Goal: Task Accomplishment & Management: Complete application form

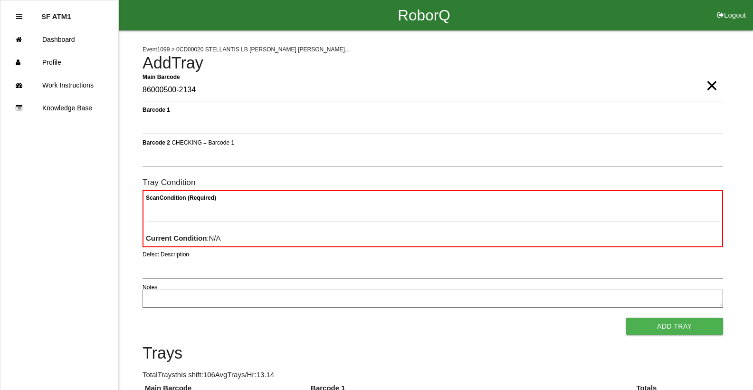
type Barcode "86000500-2134"
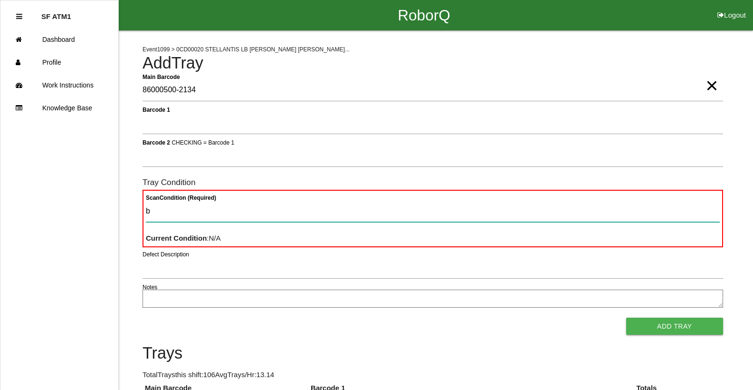
type Condition "ba"
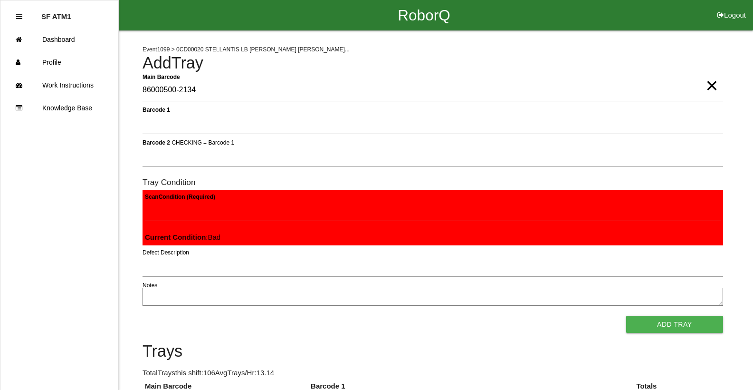
click at [626, 315] on button "Add Tray" at bounding box center [674, 323] width 97 height 17
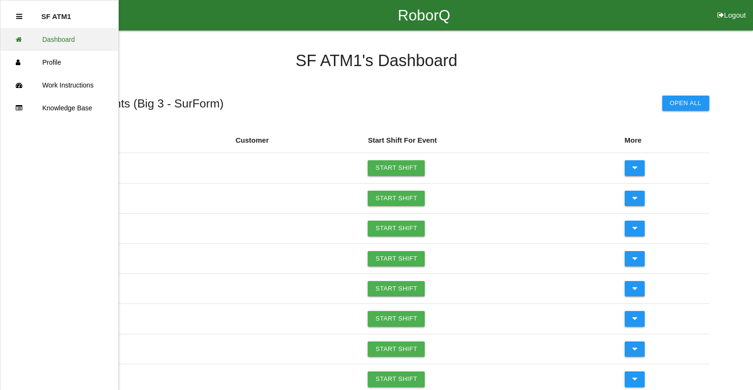
click at [62, 48] on link "Dashboard" at bounding box center [59, 39] width 118 height 23
click at [25, 18] on li "SF ATM1" at bounding box center [59, 16] width 86 height 23
click at [19, 18] on icon at bounding box center [19, 16] width 6 height 7
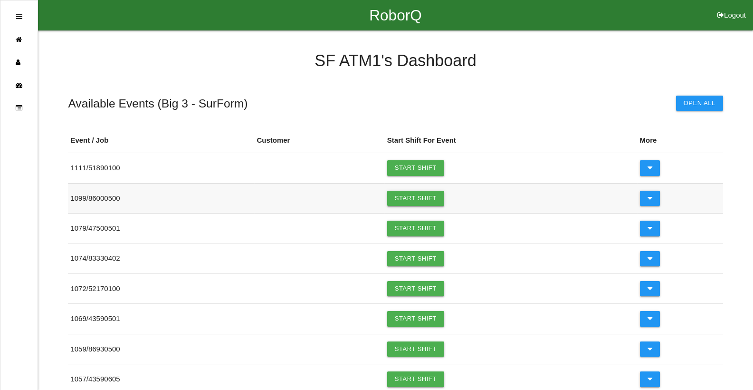
click at [436, 196] on link "Start Shift" at bounding box center [415, 197] width 57 height 15
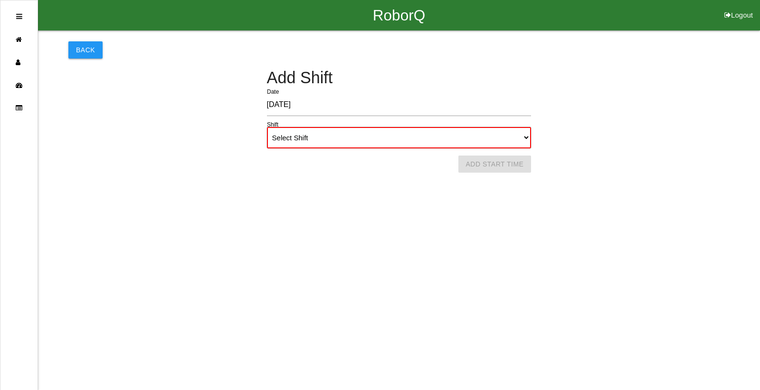
click at [373, 139] on select "Select Shift 1st Shift 2nd Shift 3rd Shift 4th Shift" at bounding box center [399, 137] width 265 height 21
select select "2"
click at [267, 127] on select "Select Shift 1st Shift 2nd Shift 3rd Shift 4th Shift" at bounding box center [399, 137] width 265 height 21
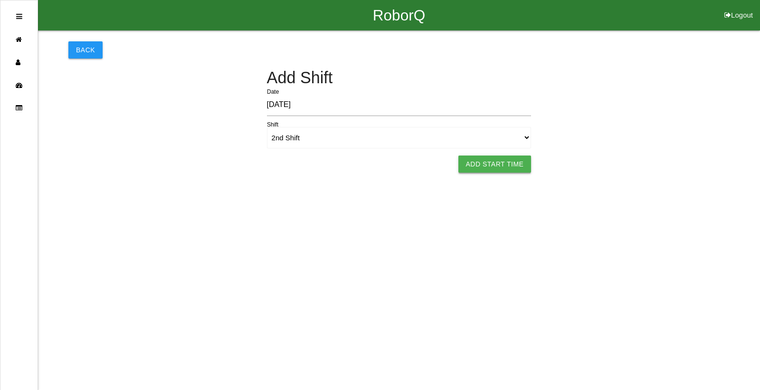
click at [508, 164] on button "Add Start Time" at bounding box center [494, 163] width 73 height 17
select select "5"
select select "9"
select select "2"
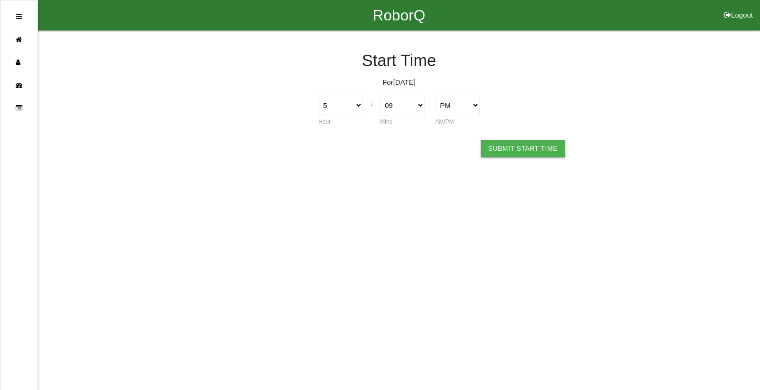
click at [522, 149] on button "Submit Start Time" at bounding box center [523, 148] width 85 height 17
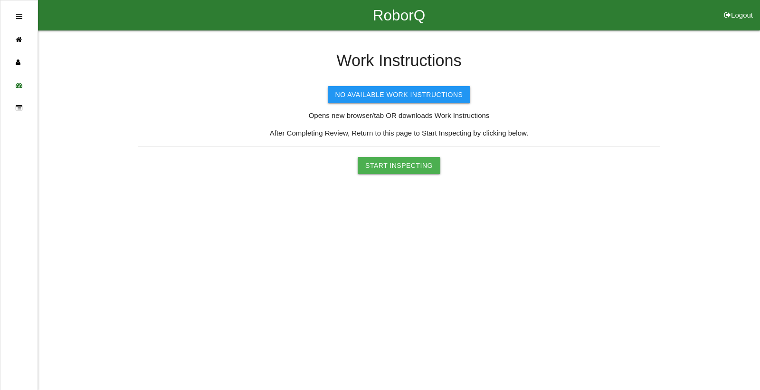
click at [410, 170] on button "Start Inspecting" at bounding box center [399, 165] width 83 height 17
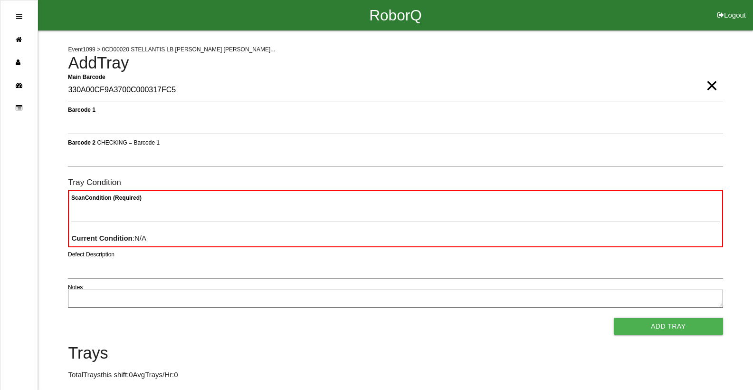
type Barcode "330A00CF9A3700C000317FC5"
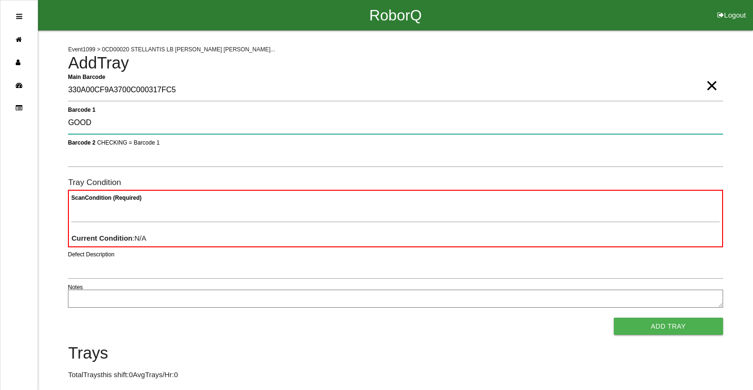
type 1 "GOOD"
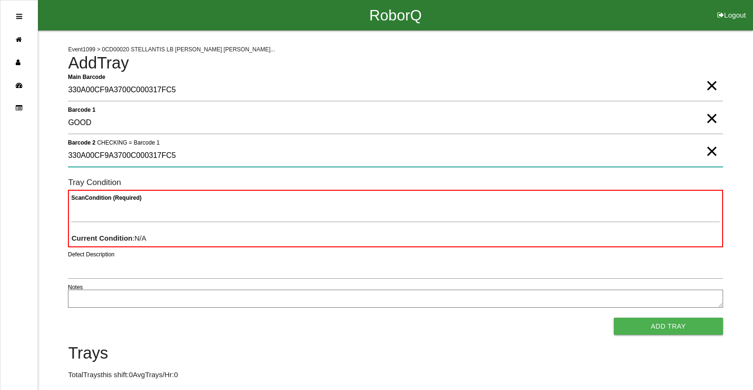
type 2 "330A00CF9A3700C000317FC5"
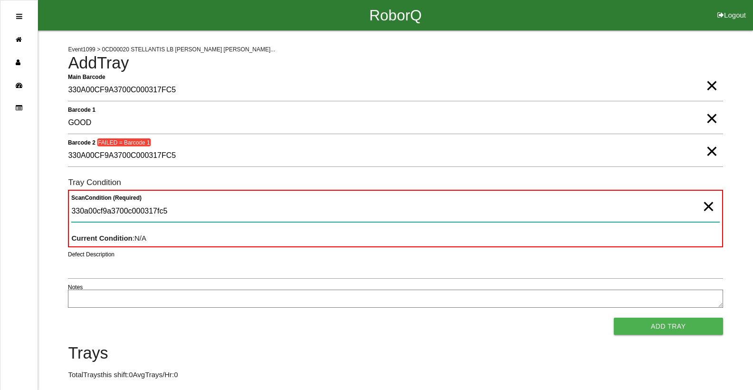
type Condition "330a00cf9a3700c000317fc5"
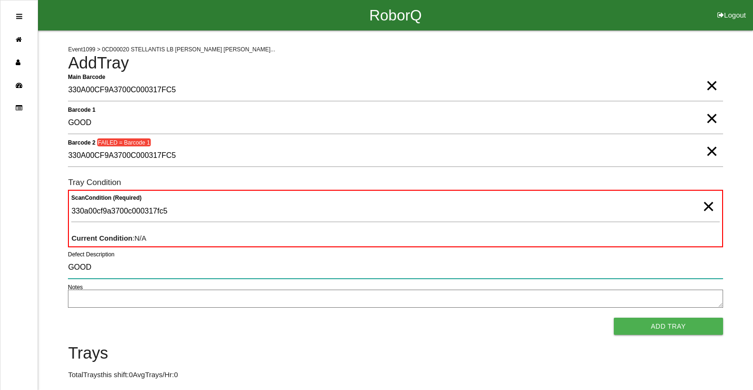
type input "GOOD"
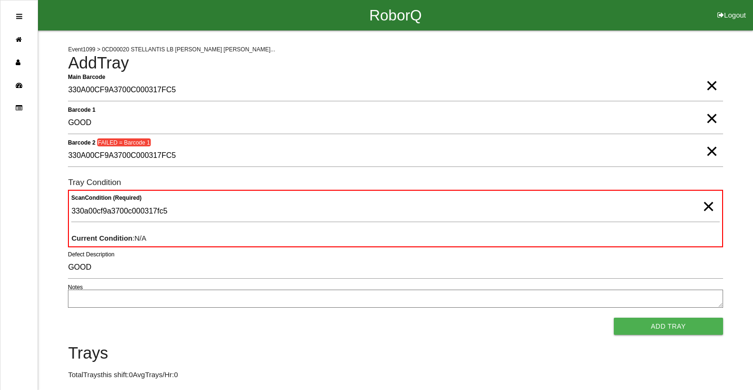
click at [714, 86] on span "×" at bounding box center [711, 76] width 12 height 19
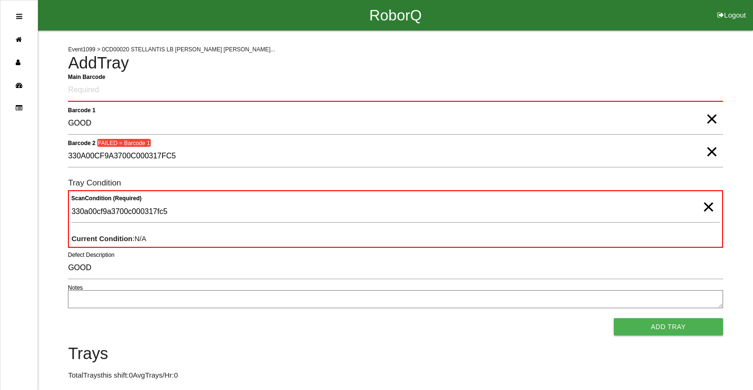
click at [711, 118] on span "×" at bounding box center [711, 109] width 12 height 19
click at [711, 152] on span "×" at bounding box center [711, 142] width 12 height 19
click at [711, 203] on span "×" at bounding box center [708, 197] width 12 height 19
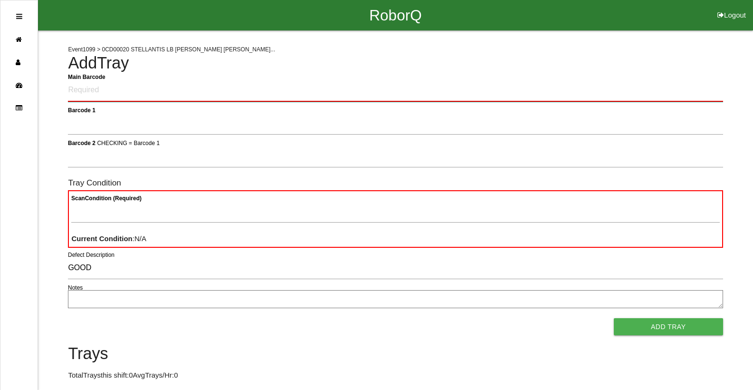
click at [551, 92] on Barcode "Main Barcode" at bounding box center [395, 90] width 655 height 22
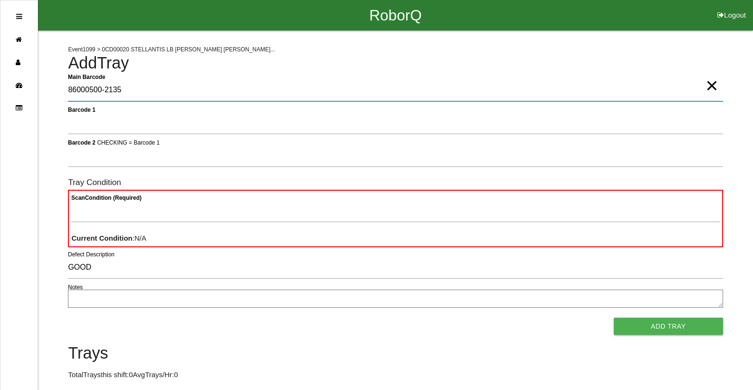
type Barcode "86000500-2135"
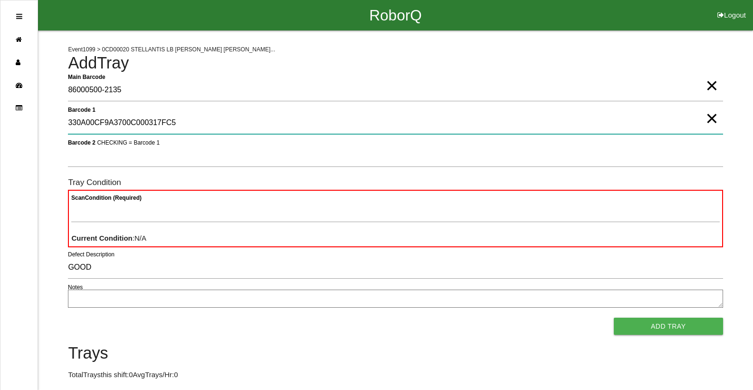
type 1 "330A00CF9A3700C000317FC5"
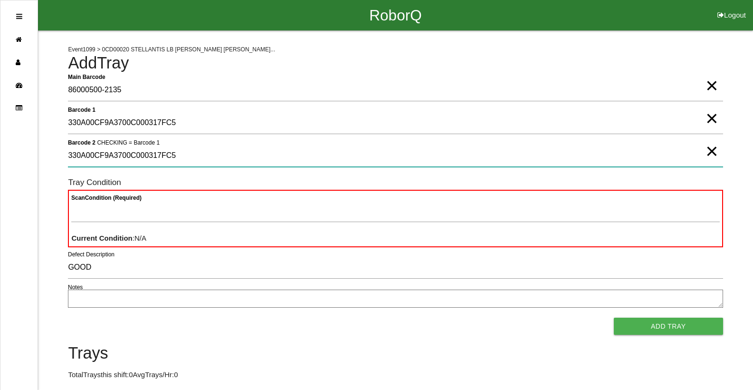
type 2 "330A00CF9A3700C000317FC5"
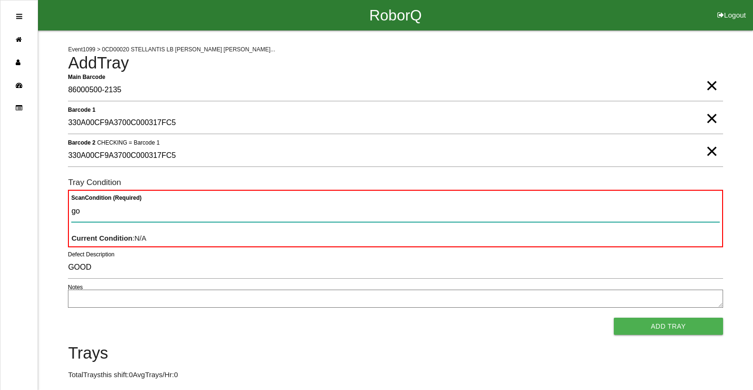
type Condition "goo"
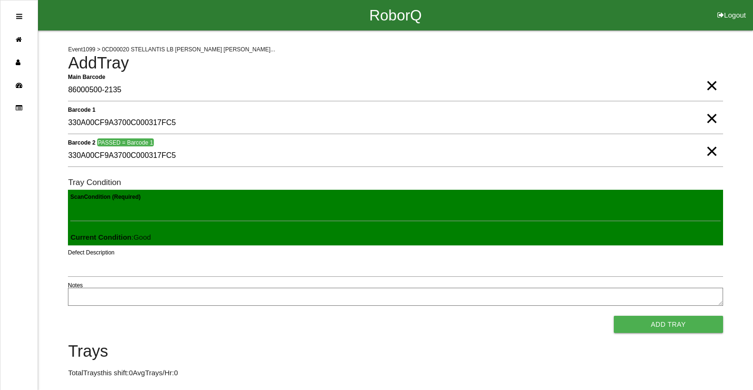
click at [614, 315] on button "Add Tray" at bounding box center [668, 323] width 109 height 17
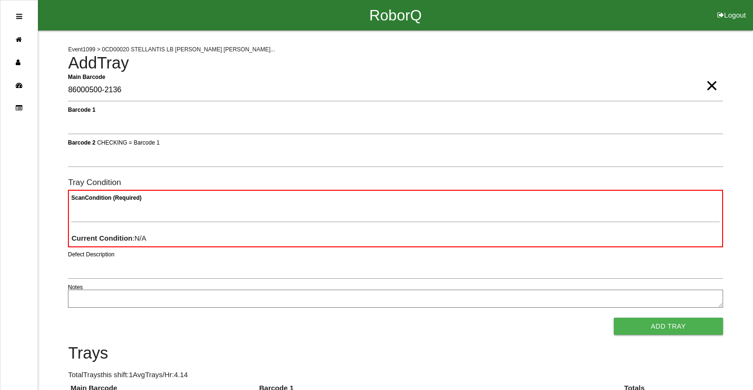
type Barcode "86000500-2136"
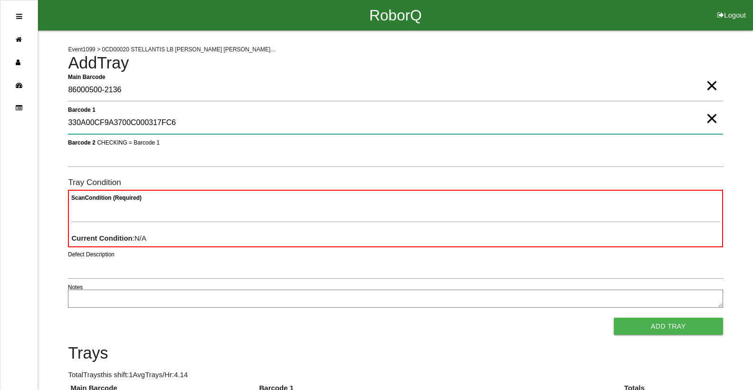
type 1 "330A00CF9A3700C000317FC6"
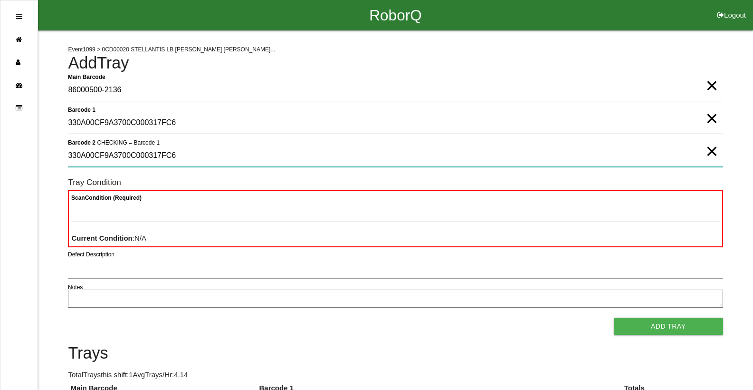
type 2 "330A00CF9A3700C000317FC6"
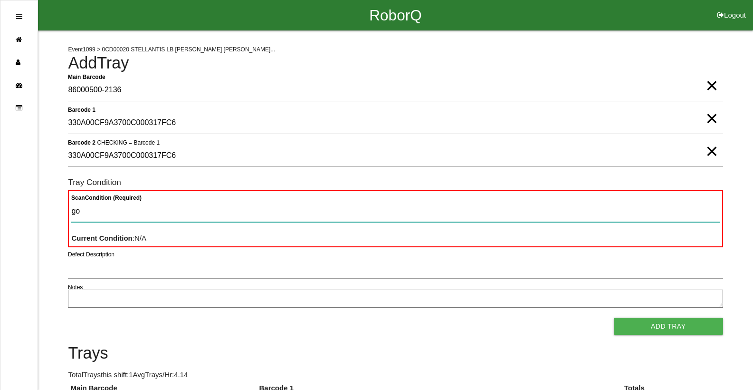
type Condition "goo"
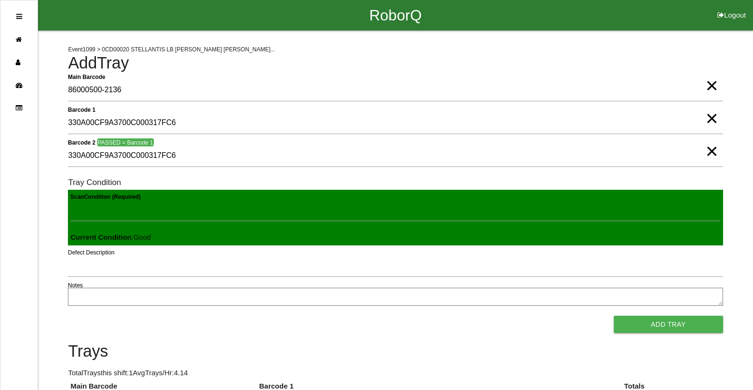
click at [614, 315] on button "Add Tray" at bounding box center [668, 323] width 109 height 17
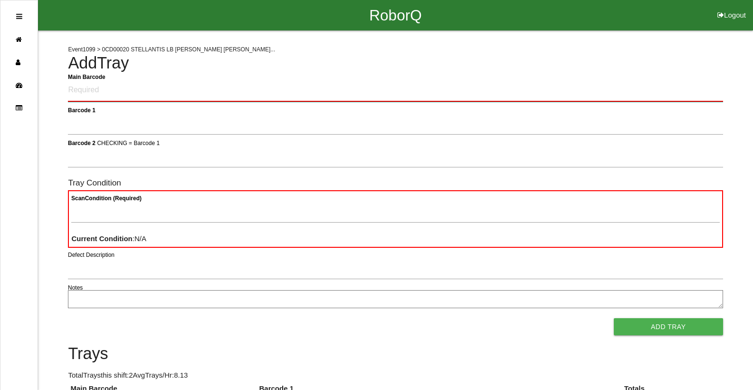
click at [548, 90] on Barcode "Main Barcode" at bounding box center [395, 90] width 655 height 22
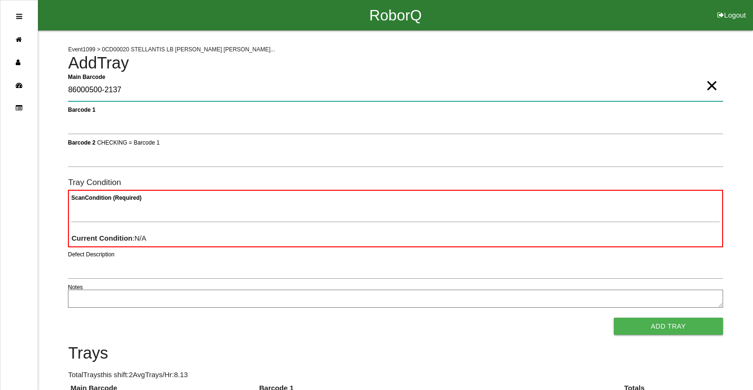
type Barcode "86000500-2137"
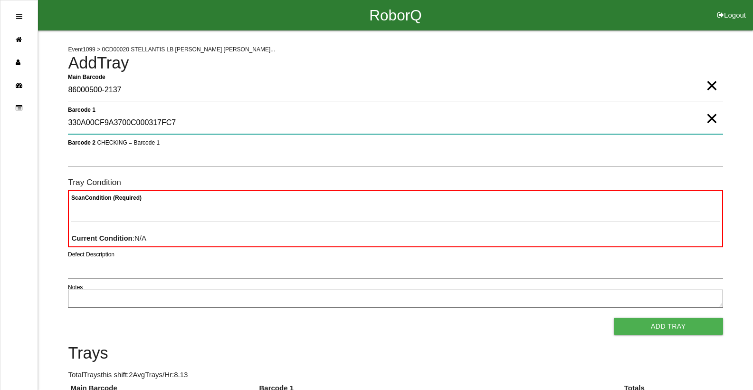
type 1 "330A00CF9A3700C000317FC7"
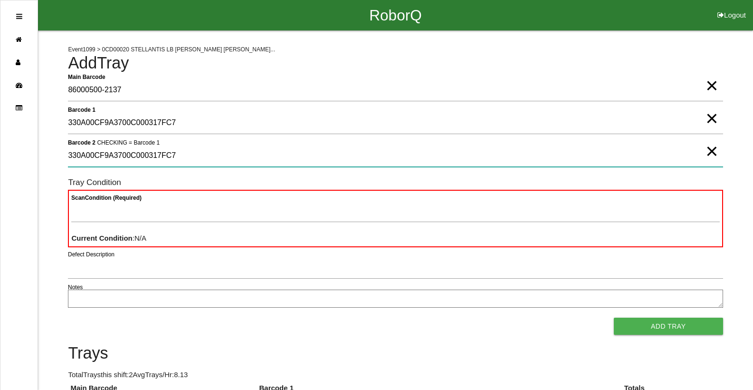
type 2 "330A00CF9A3700C000317FC7"
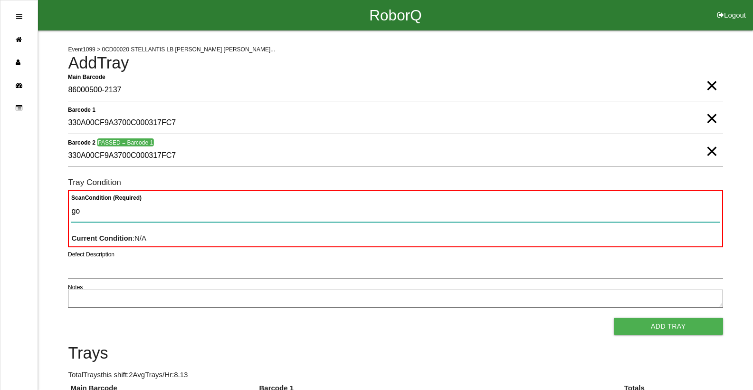
type Condition "goo"
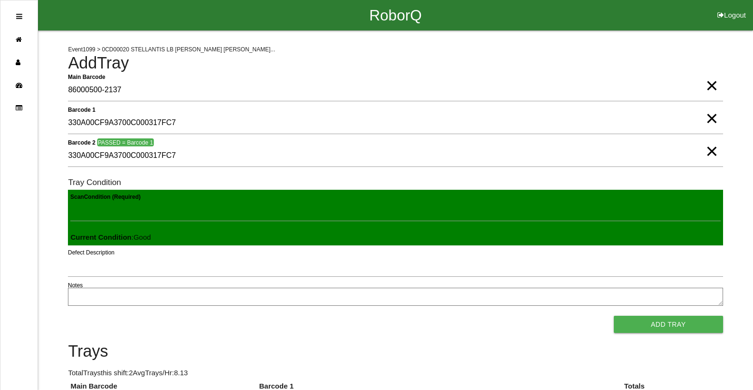
click at [614, 315] on button "Add Tray" at bounding box center [668, 323] width 109 height 17
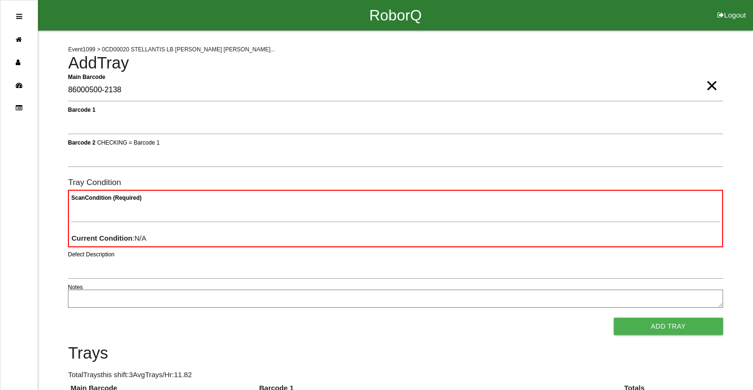
type Barcode "86000500-2138"
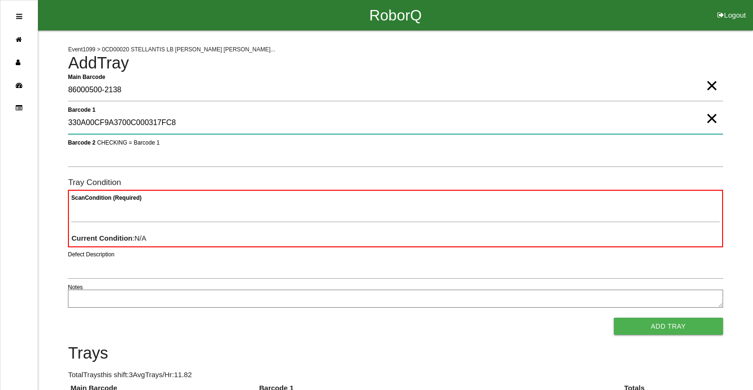
type 1 "330A00CF9A3700C000317FC8"
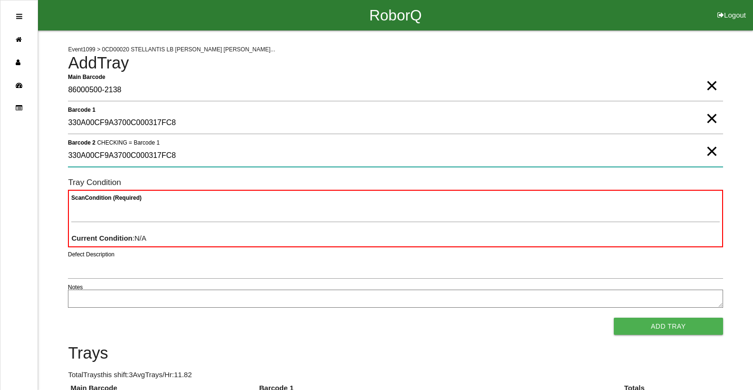
type 2 "330A00CF9A3700C000317FC8"
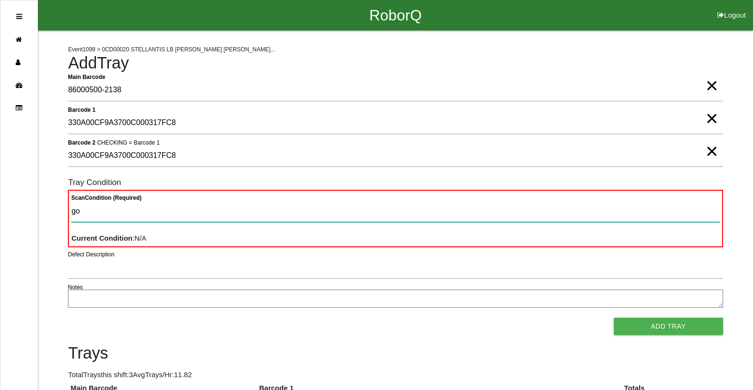
type Condition "goo"
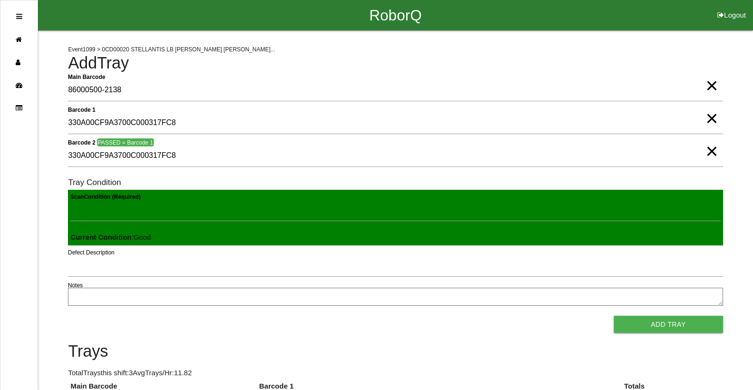
click at [614, 315] on button "Add Tray" at bounding box center [668, 323] width 109 height 17
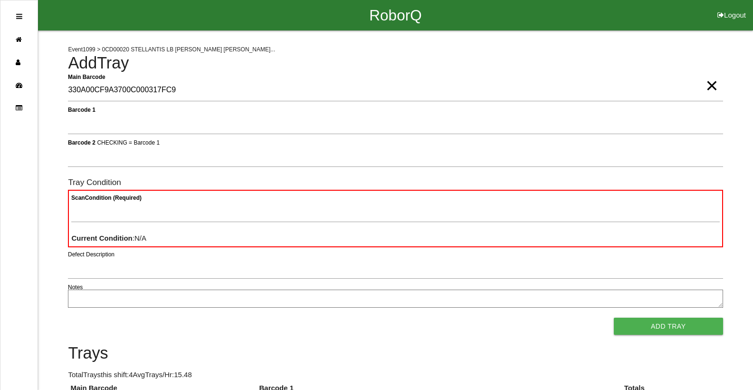
type Barcode "330A00CF9A3700C000317FC9"
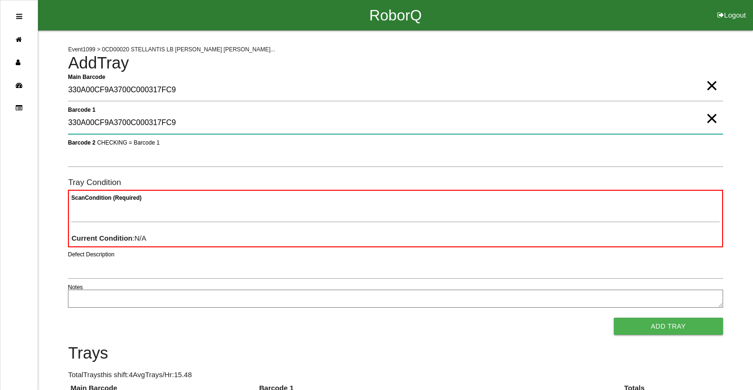
type 1 "330A00CF9A3700C000317FC9"
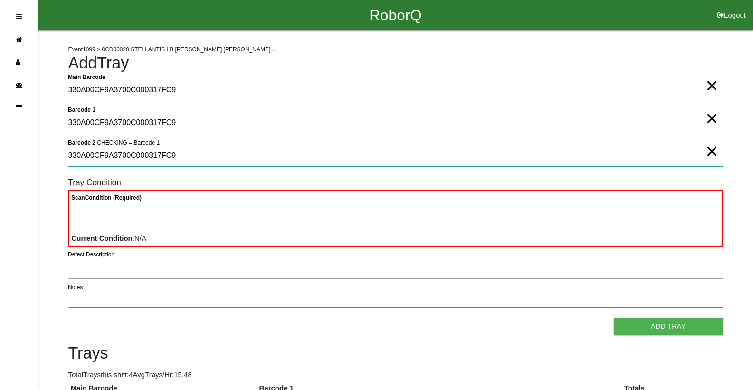
type 2 "330A00CF9A3700C000317FC9"
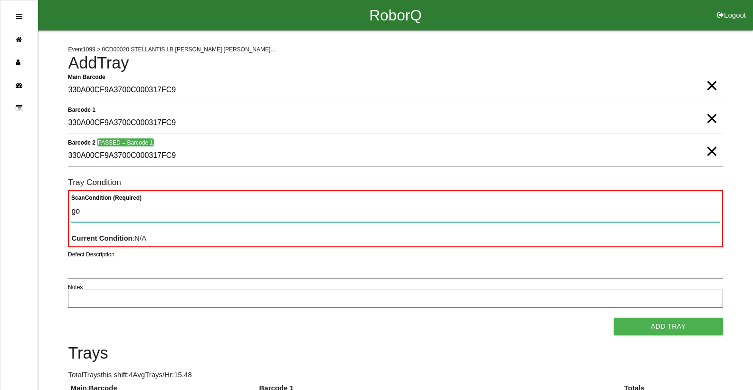
type Condition "goo"
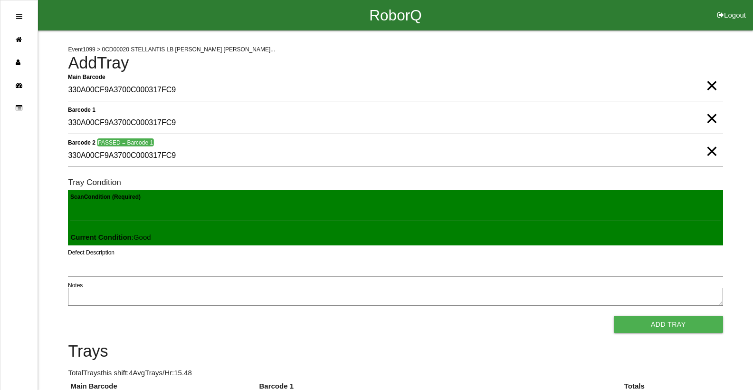
click at [614, 315] on button "Add Tray" at bounding box center [668, 323] width 109 height 17
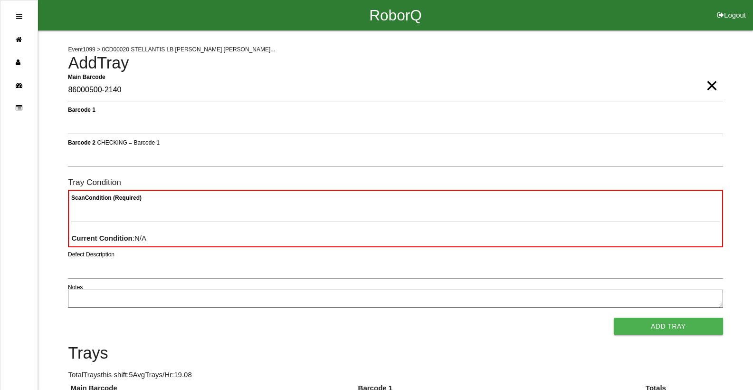
type Barcode "86000500-2140"
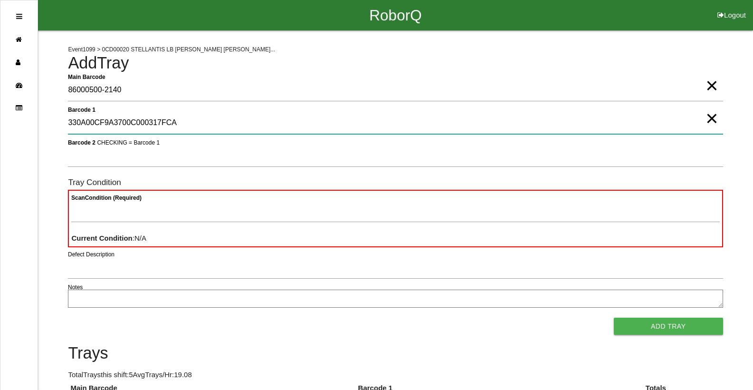
type 1 "330A00CF9A3700C000317FCA"
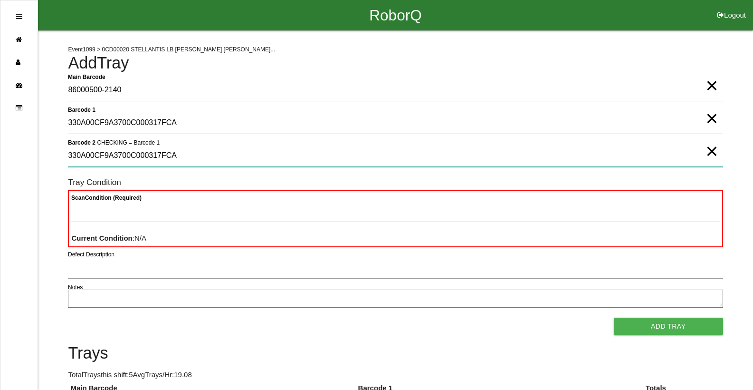
type 2 "330A00CF9A3700C000317FCA"
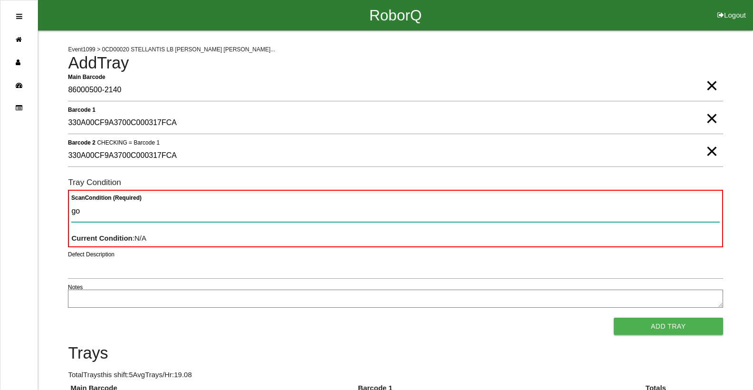
type Condition "goo"
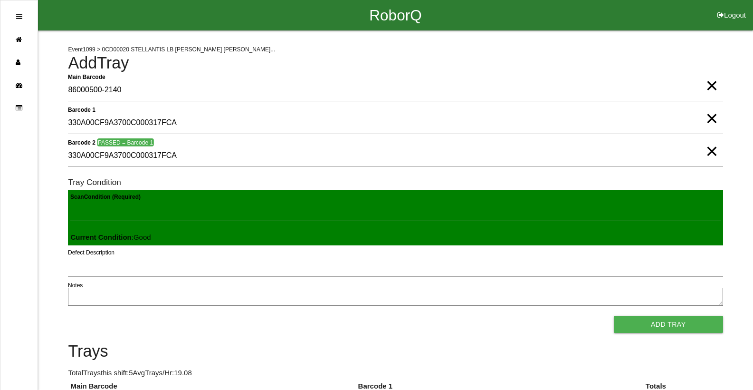
click at [614, 315] on button "Add Tray" at bounding box center [668, 323] width 109 height 17
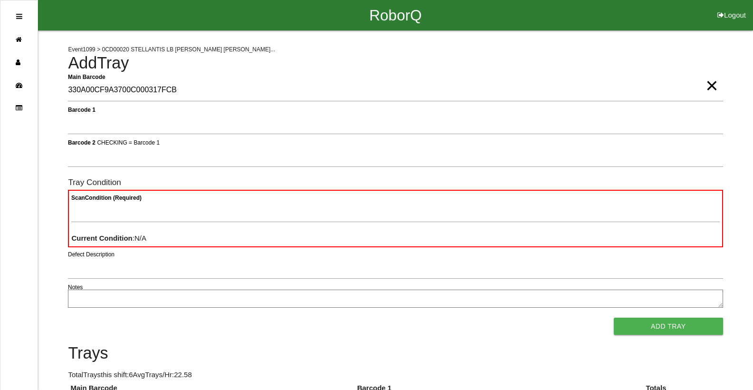
type Barcode "330A00CF9A3700C000317FCB"
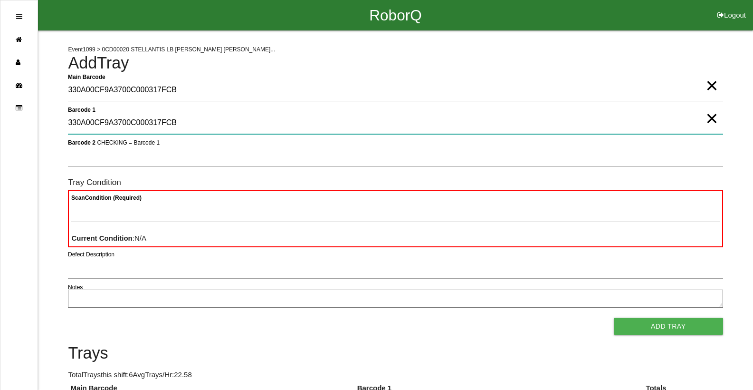
type 1 "330A00CF9A3700C000317FCB"
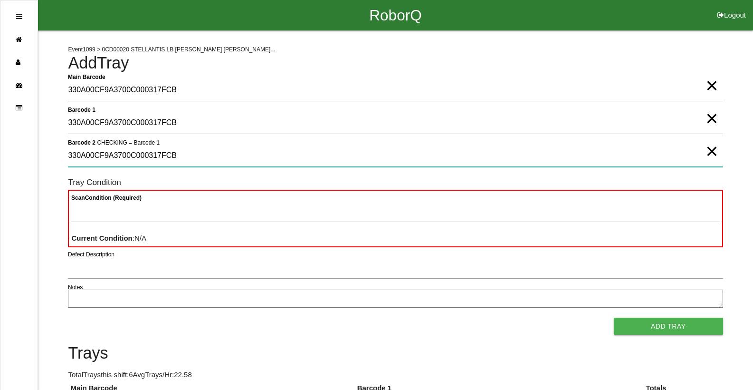
type 2 "330A00CF9A3700C000317FCB"
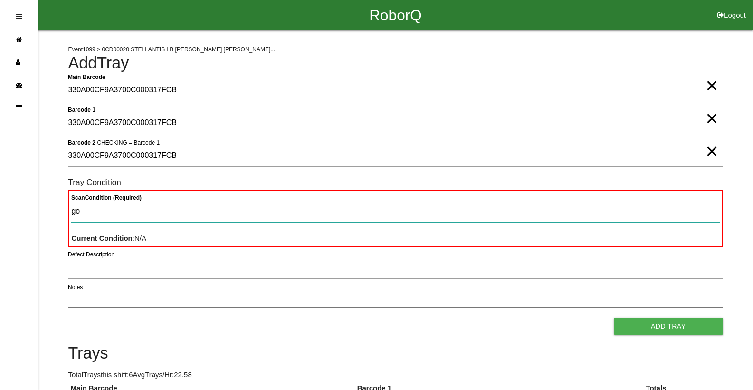
type Condition "goo"
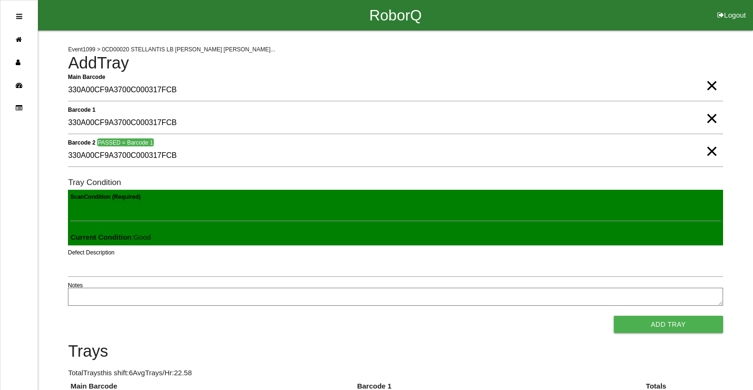
click at [614, 315] on button "Add Tray" at bounding box center [668, 323] width 109 height 17
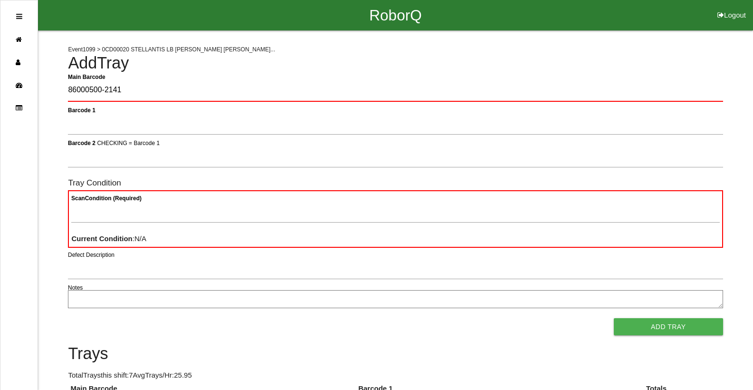
type Barcode "86000500-2141"
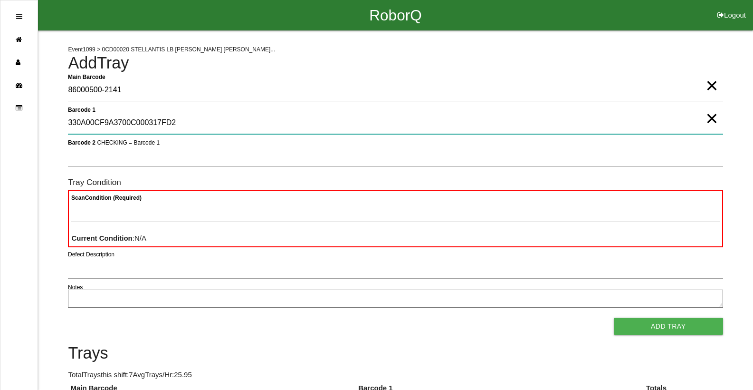
type 1 "330A00CF9A3700C000317FD2"
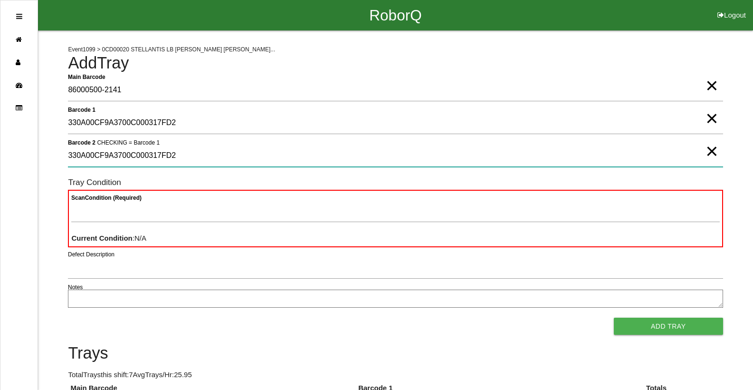
type 2 "330A00CF9A3700C000317FD2"
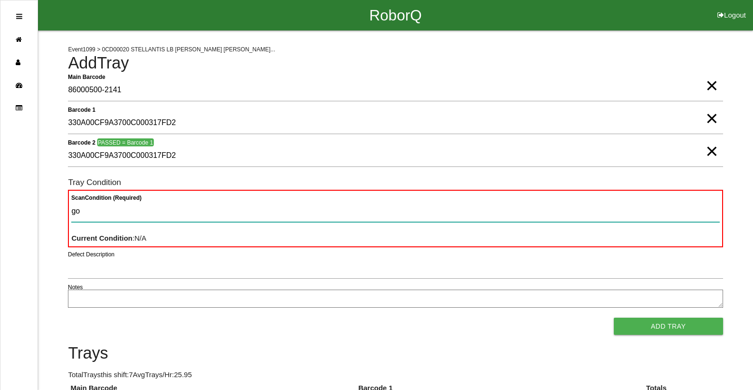
type Condition "goo"
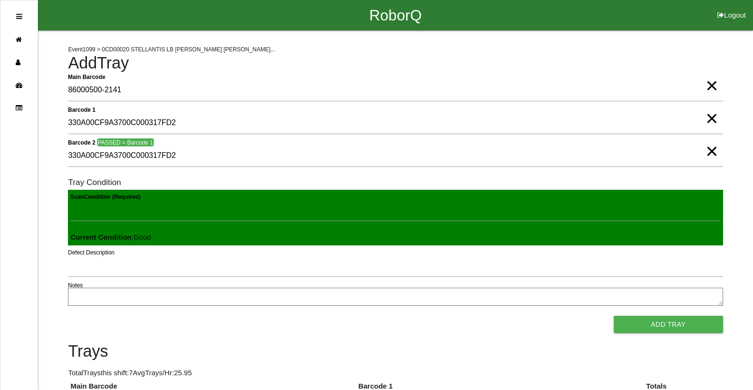
click at [614, 315] on button "Add Tray" at bounding box center [668, 323] width 109 height 17
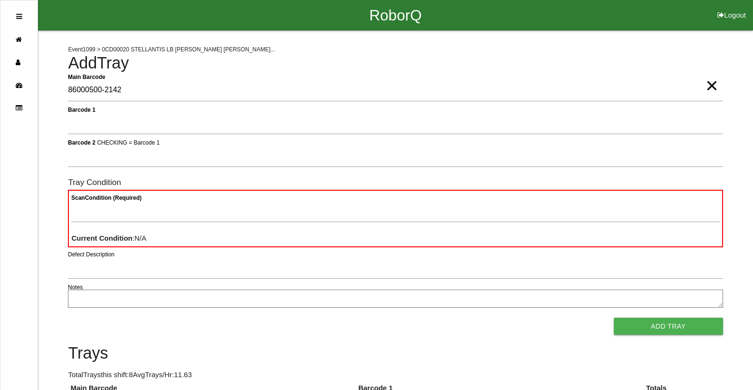
type Barcode "86000500-2142"
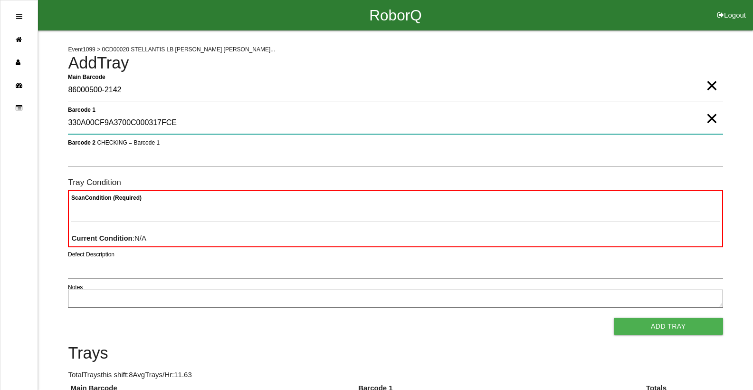
type 1 "330A00CF9A3700C000317FCE"
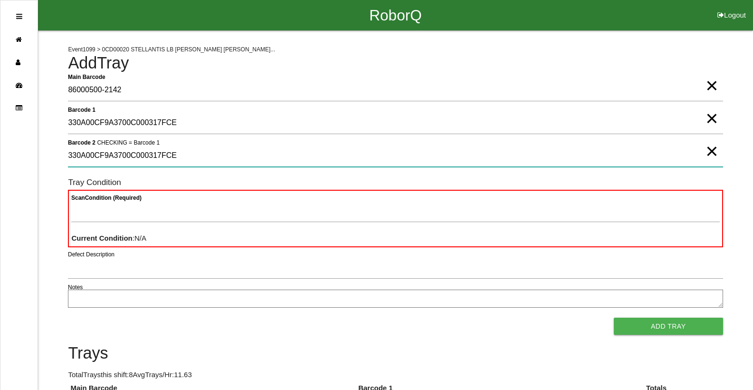
type 2 "330A00CF9A3700C000317FCE"
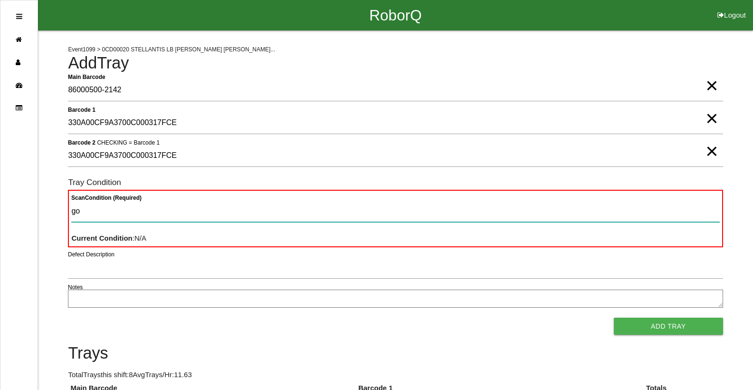
type Condition "goo"
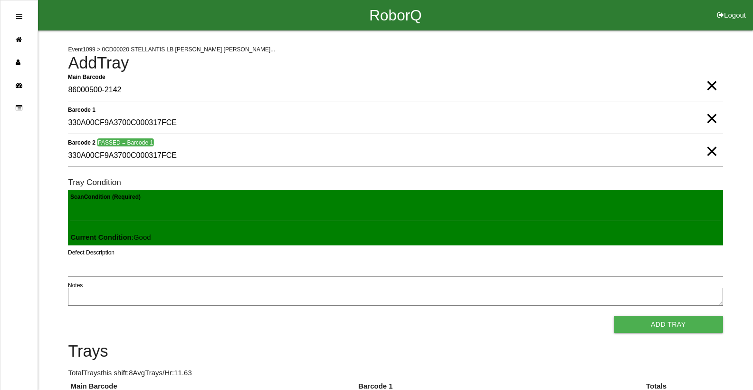
click at [614, 315] on button "Add Tray" at bounding box center [668, 323] width 109 height 17
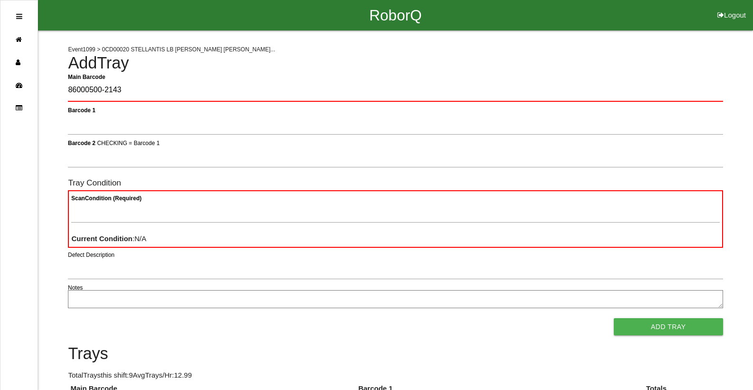
type Barcode "86000500-2143"
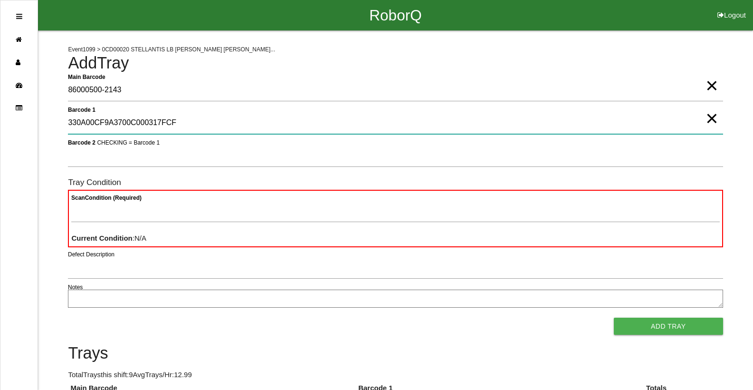
type 1 "330A00CF9A3700C000317FCF"
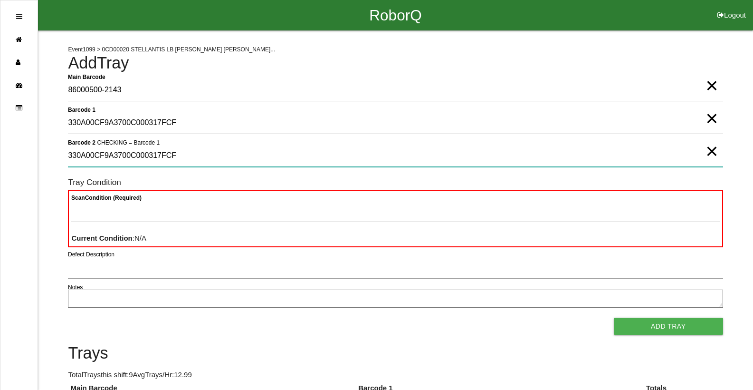
type 2 "330A00CF9A3700C000317FCF"
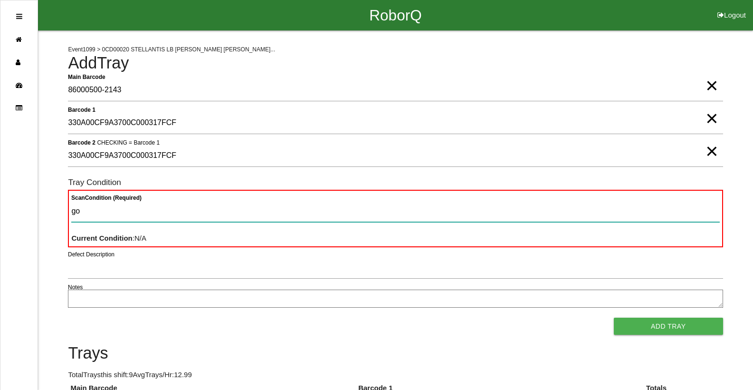
type Condition "goo"
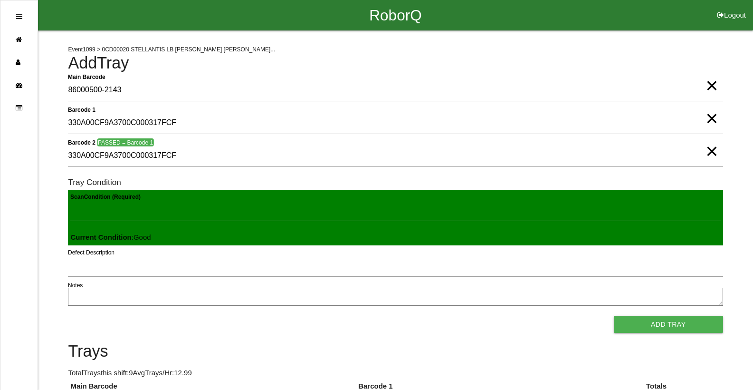
click at [614, 315] on button "Add Tray" at bounding box center [668, 323] width 109 height 17
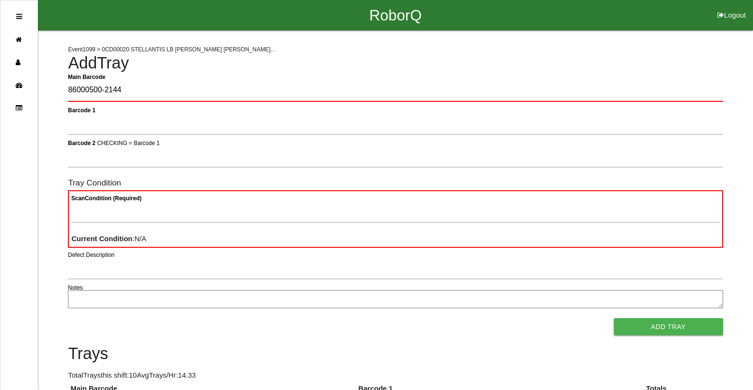
type Barcode "86000500-2144"
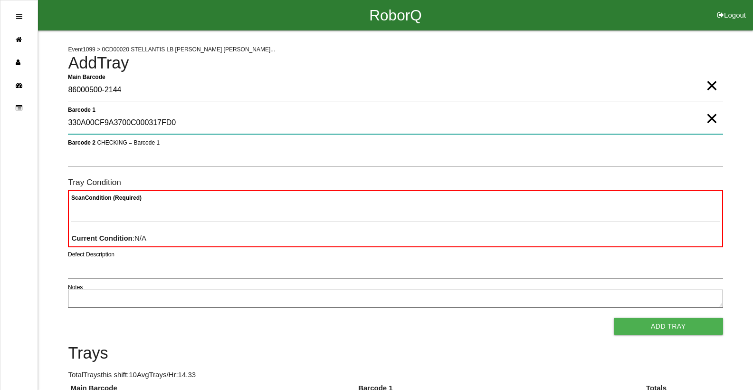
type 1 "330A00CF9A3700C000317FD0"
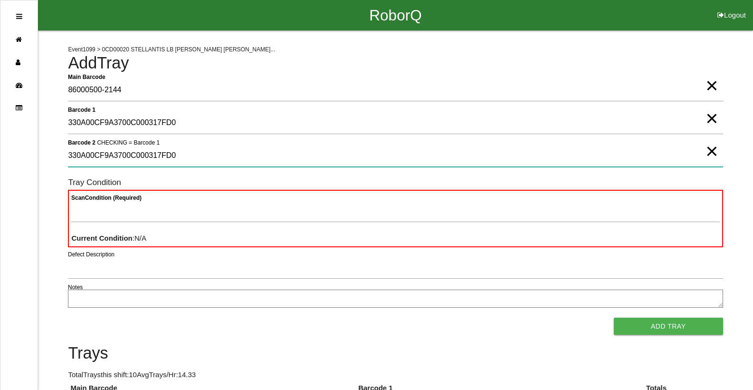
type 2 "330A00CF9A3700C000317FD0"
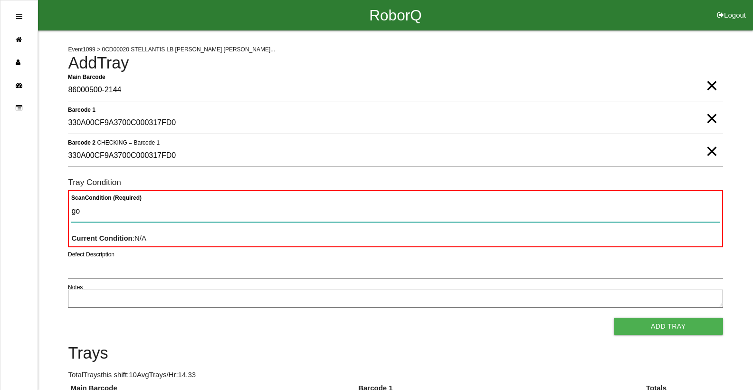
type Condition "goo"
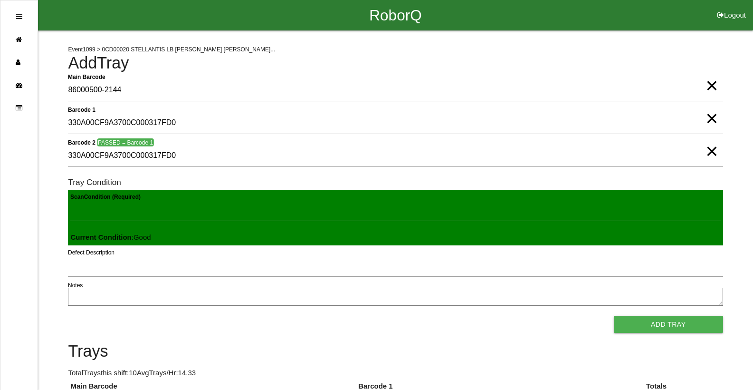
click at [614, 315] on button "Add Tray" at bounding box center [668, 323] width 109 height 17
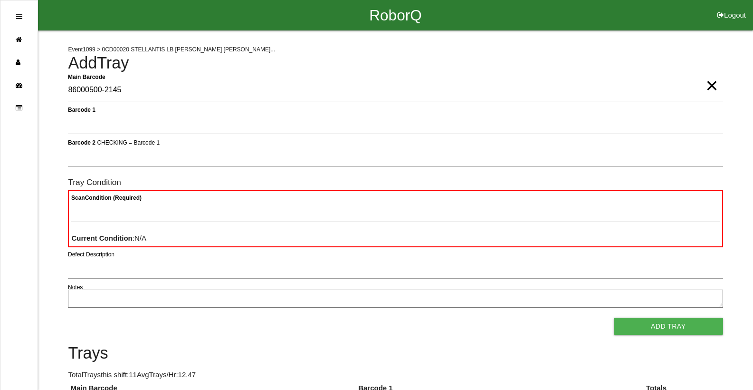
type Barcode "86000500-2145"
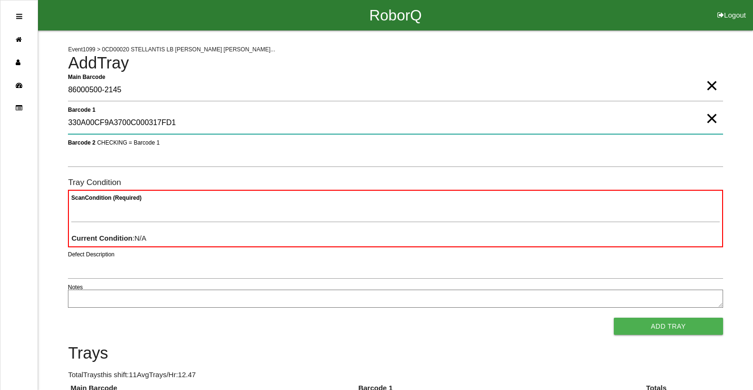
type 1 "330A00CF9A3700C000317FD1"
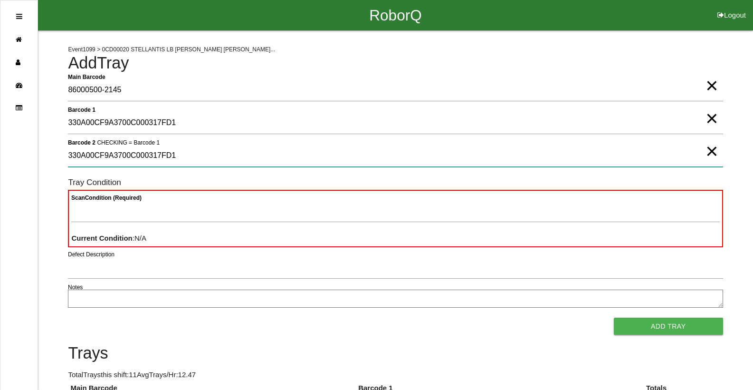
type 2 "330A00CF9A3700C000317FD1"
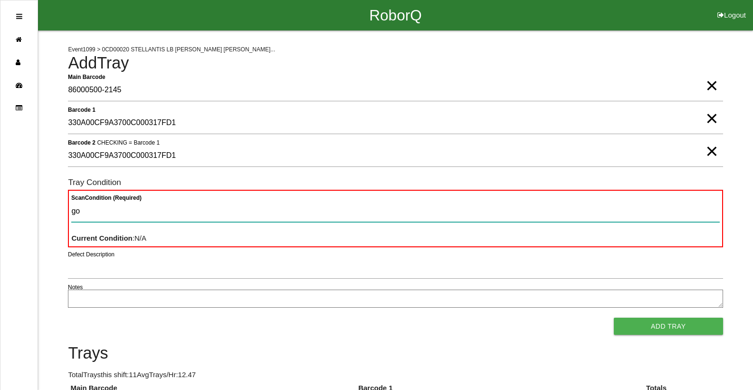
type Condition "goo"
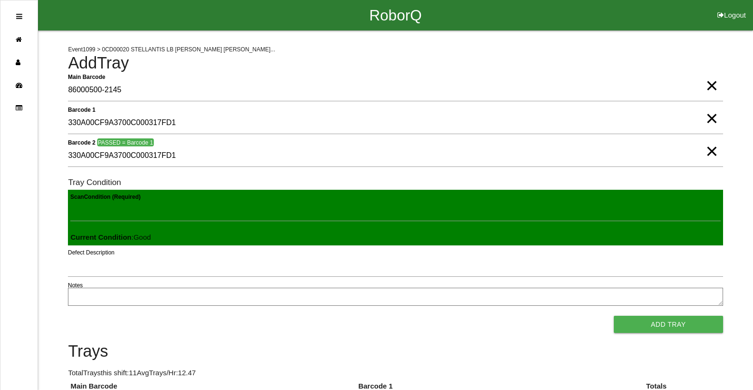
click at [614, 315] on button "Add Tray" at bounding box center [668, 323] width 109 height 17
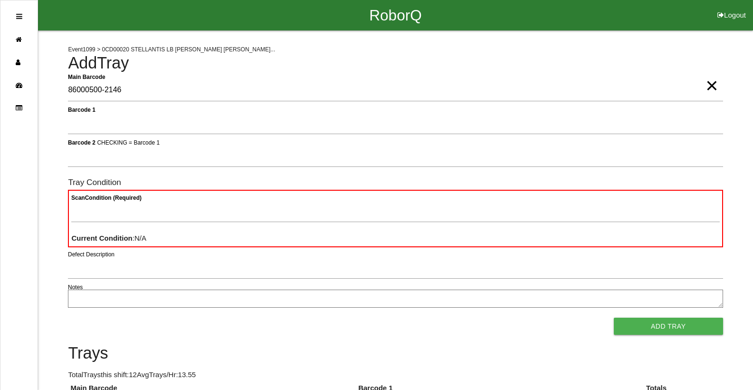
type Barcode "86000500-2146"
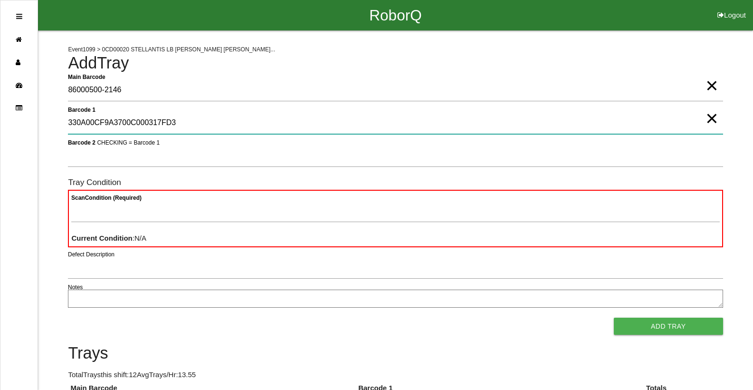
type 1 "330A00CF9A3700C000317FD3"
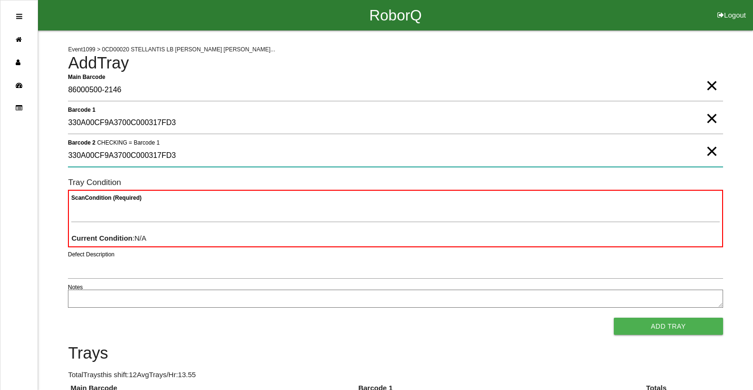
type 2 "330A00CF9A3700C000317FD3"
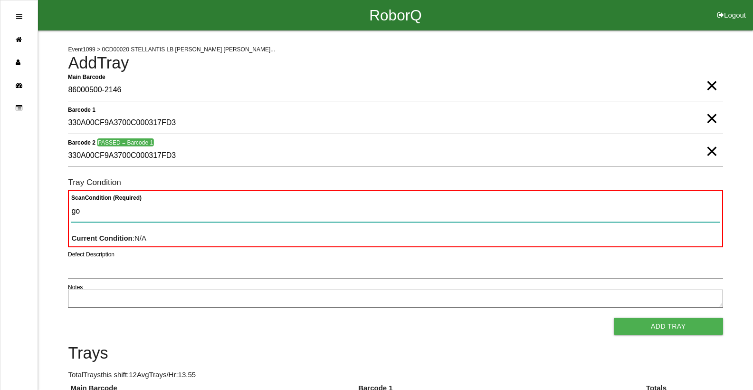
type Condition "goo"
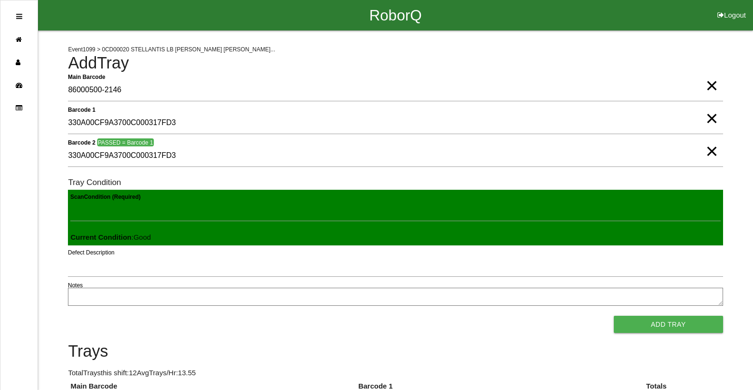
click at [614, 315] on button "Add Tray" at bounding box center [668, 323] width 109 height 17
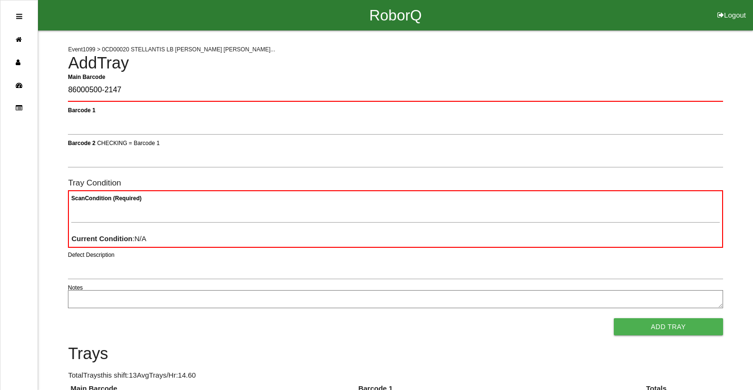
type Barcode "86000500-2147"
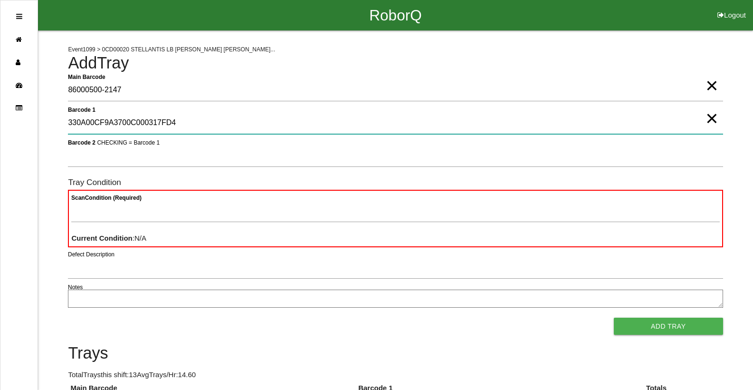
type 1 "330A00CF9A3700C000317FD4"
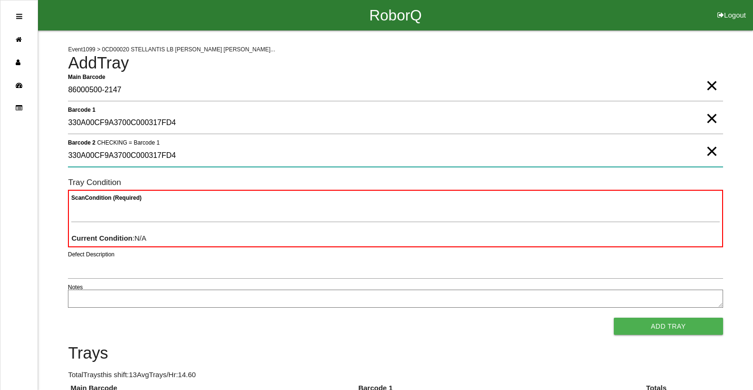
type 2 "330A00CF9A3700C000317FD4"
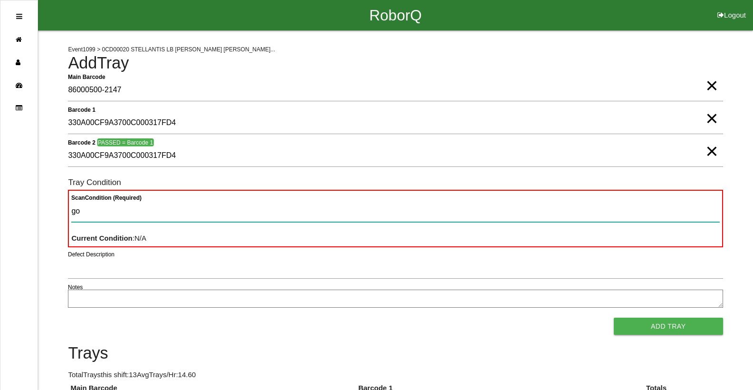
type Condition "goo"
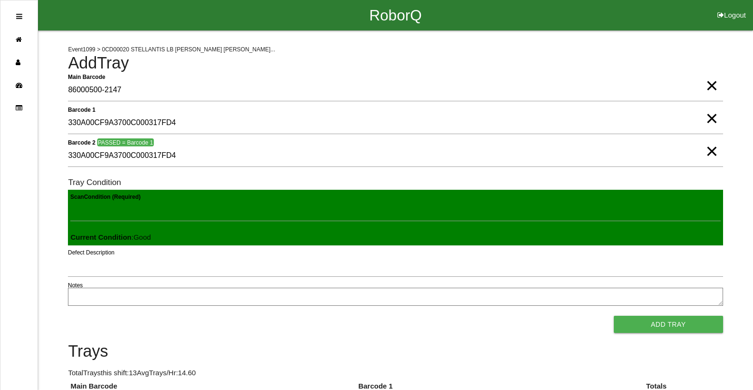
click at [614, 315] on button "Add Tray" at bounding box center [668, 323] width 109 height 17
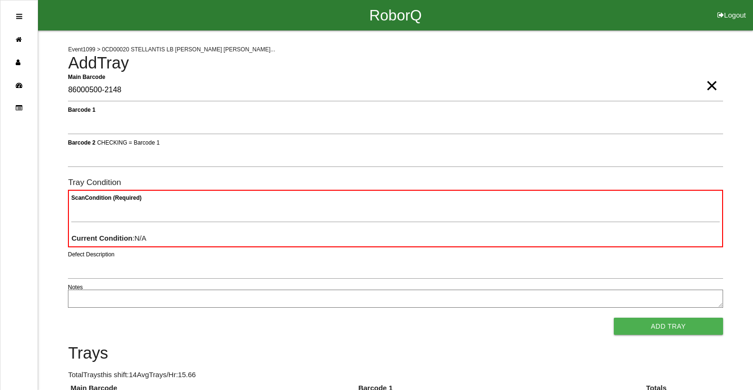
type Barcode "86000500-2148"
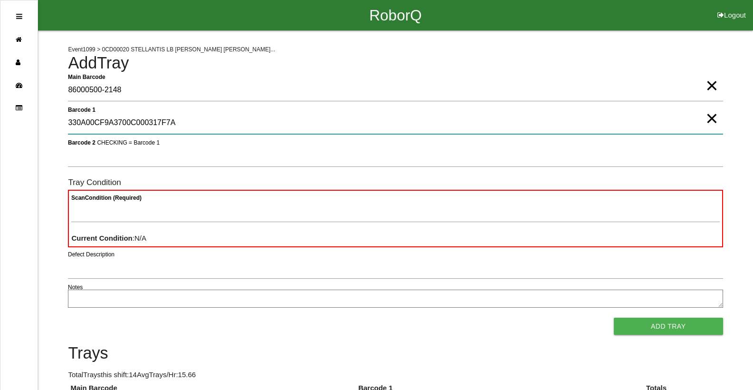
type 1 "330A00CF9A3700C000317F7A"
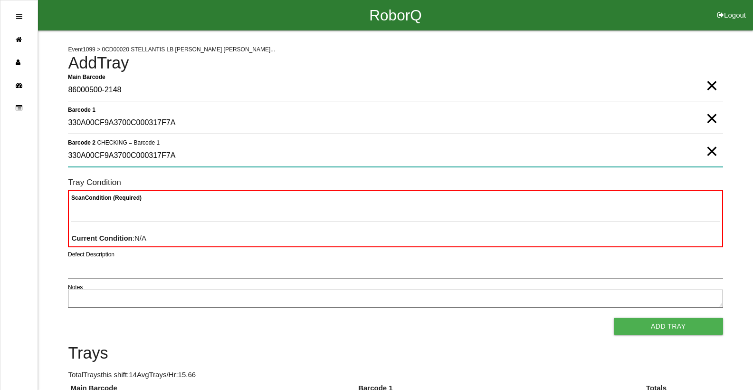
type 2 "330A00CF9A3700C000317F7A"
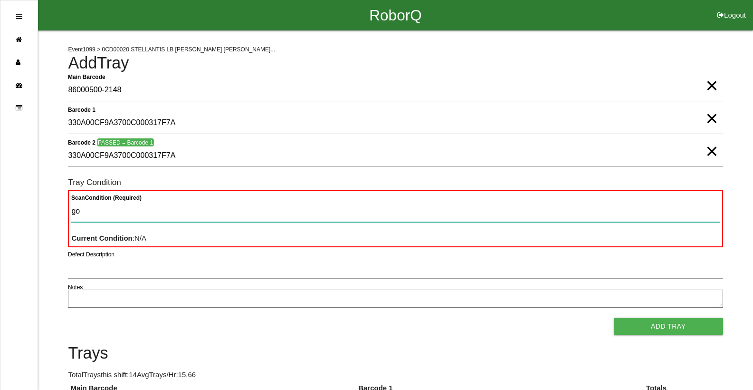
type Condition "goo"
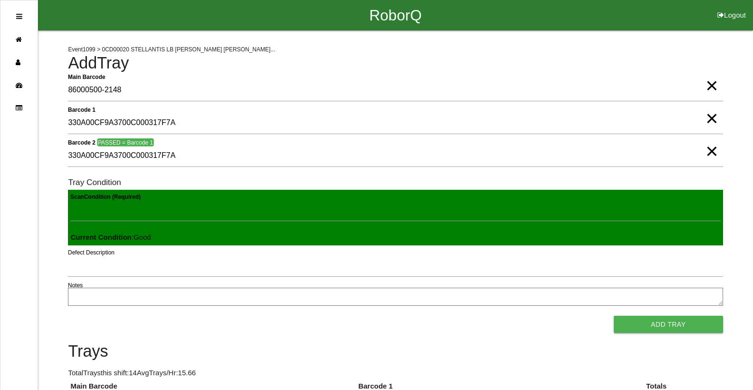
click at [614, 315] on button "Add Tray" at bounding box center [668, 323] width 109 height 17
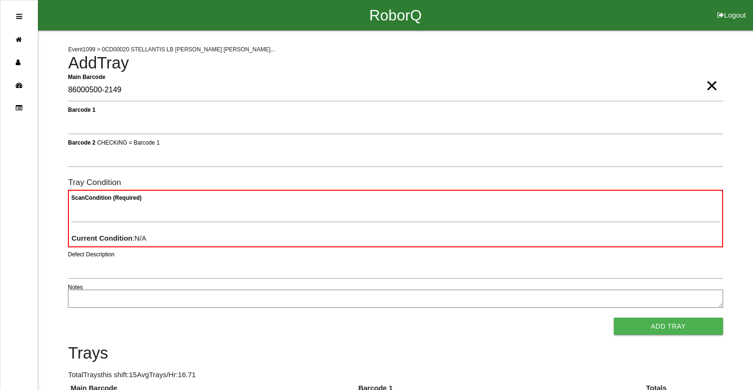
type Barcode "86000500-2149"
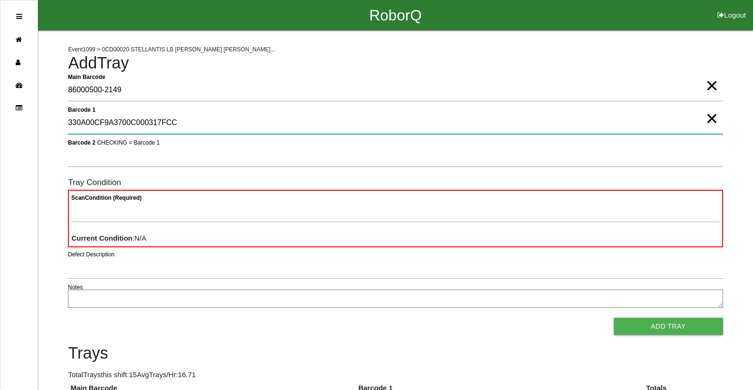
type 1 "330A00CF9A3700C000317FCC"
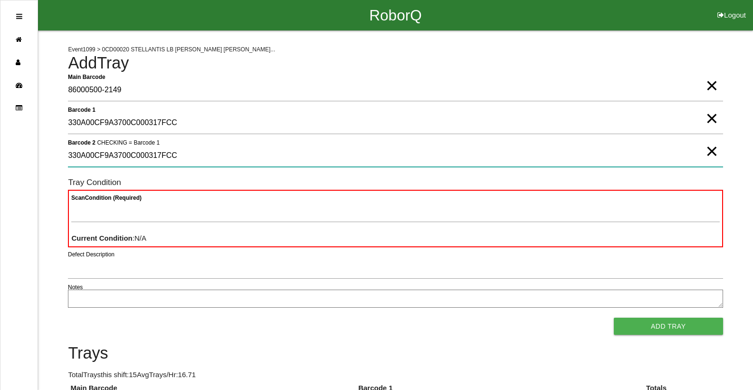
type 2 "330A00CF9A3700C000317FCC"
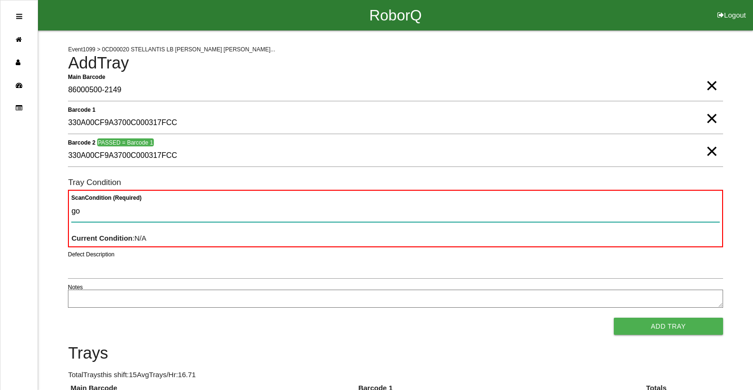
type Condition "goo"
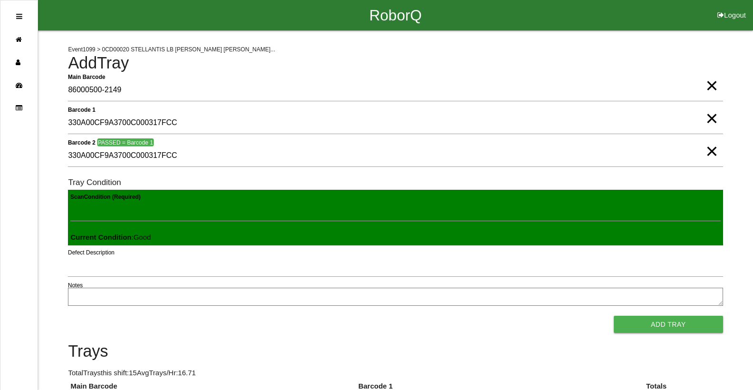
click at [614, 315] on button "Add Tray" at bounding box center [668, 323] width 109 height 17
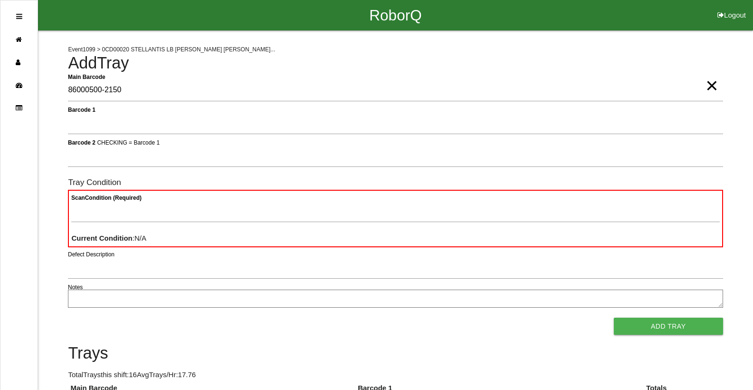
type Barcode "86000500-2150"
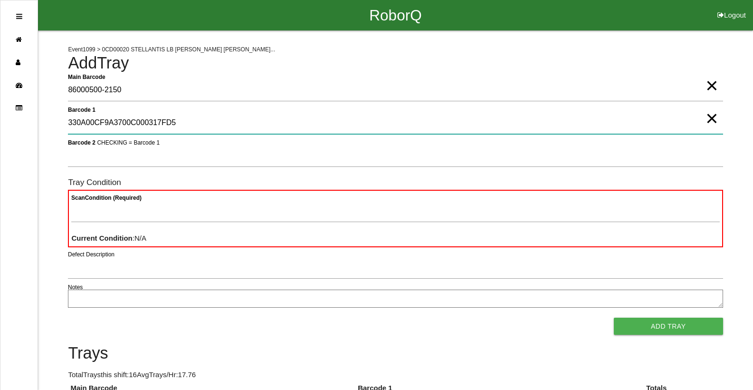
type 1 "330A00CF9A3700C000317FD5"
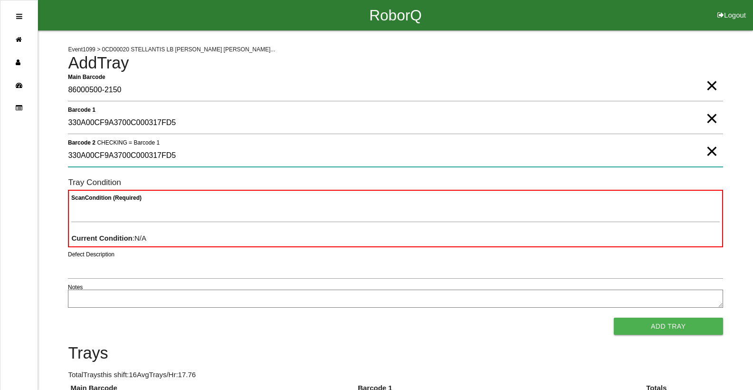
type 2 "330A00CF9A3700C000317FD5"
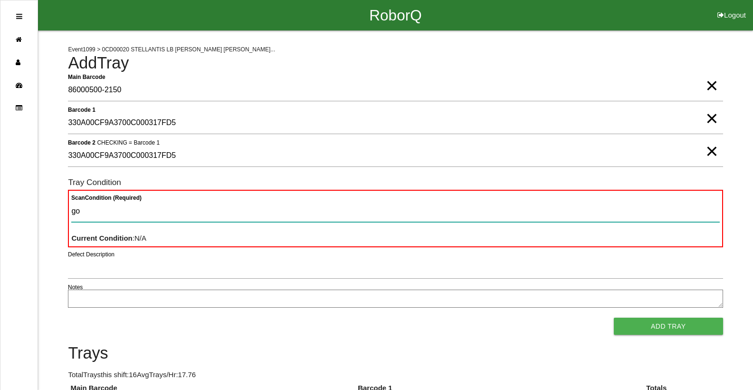
type Condition "goo"
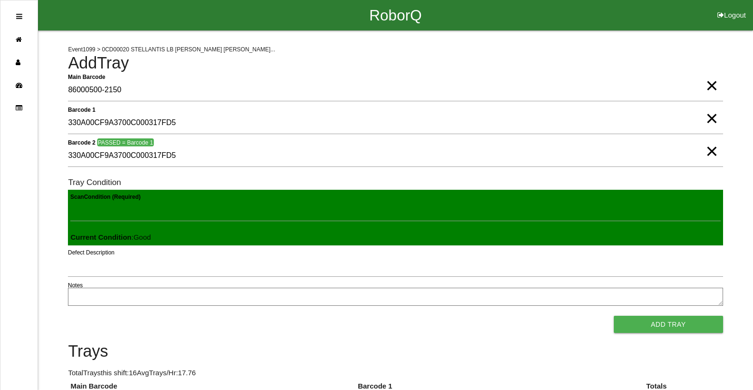
click at [614, 315] on button "Add Tray" at bounding box center [668, 323] width 109 height 17
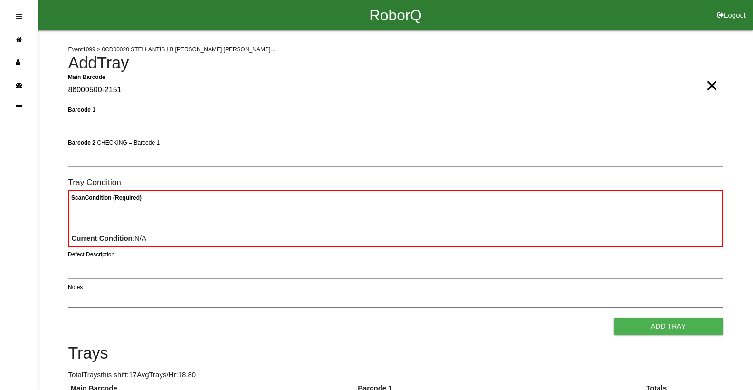
type Barcode "86000500-2151"
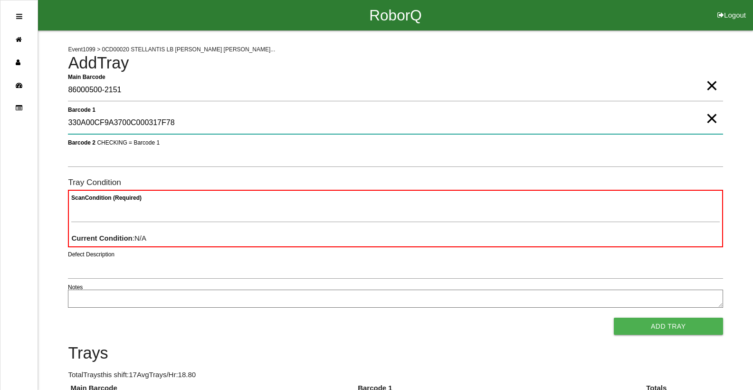
type 1 "330A00CF9A3700C000317F78"
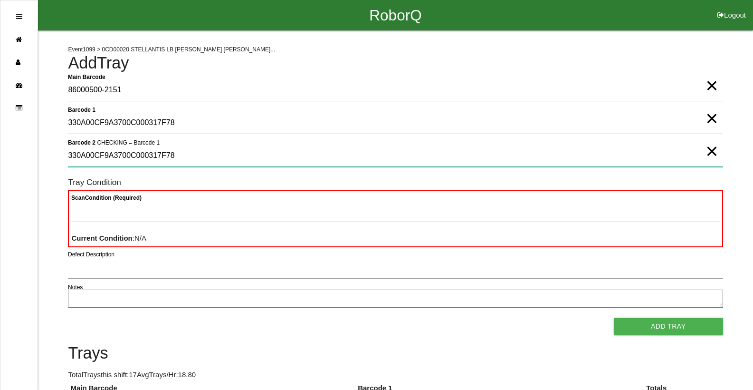
type 2 "330A00CF9A3700C000317F78"
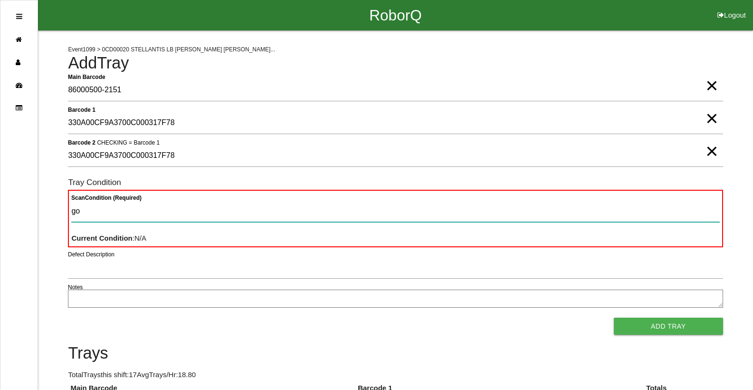
type Condition "goo"
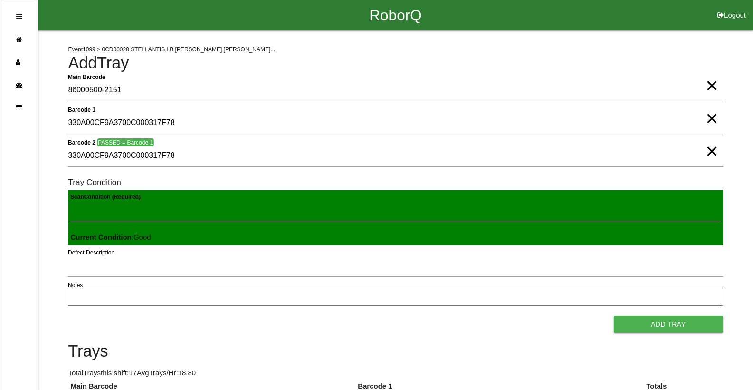
click at [614, 315] on button "Add Tray" at bounding box center [668, 323] width 109 height 17
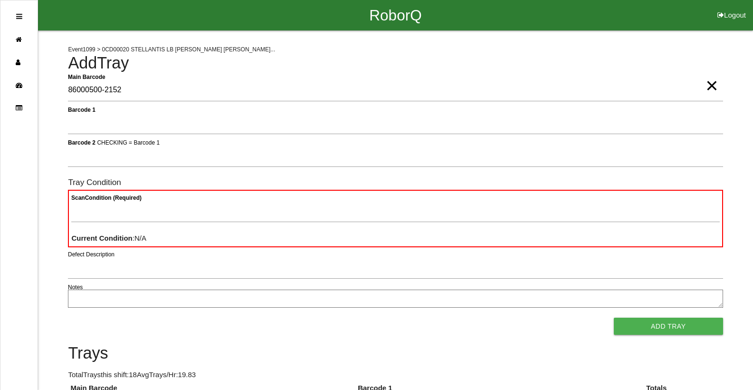
type Barcode "86000500-2152"
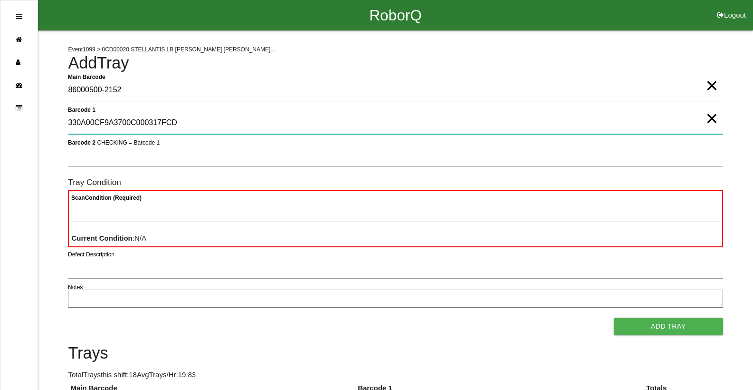
type 1 "330A00CF9A3700C000317FCD"
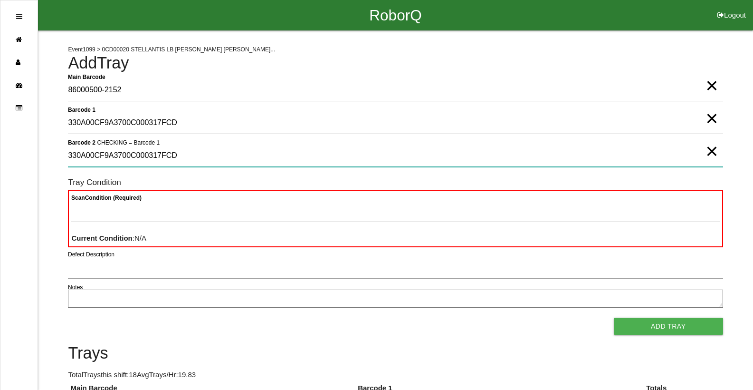
type 2 "330A00CF9A3700C000317FCD"
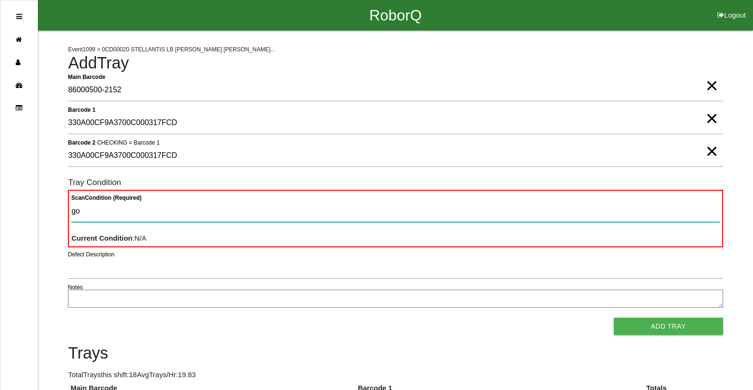
type Condition "goo"
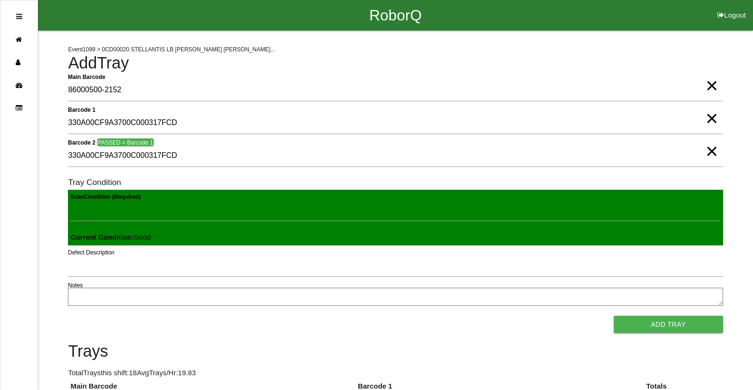
click at [614, 315] on button "Add Tray" at bounding box center [668, 323] width 109 height 17
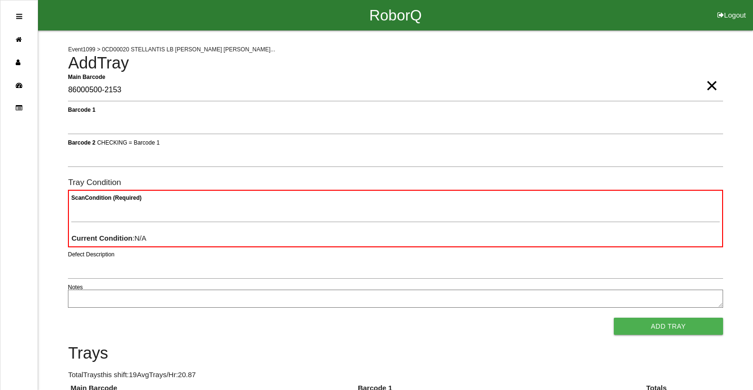
type Barcode "86000500-2153"
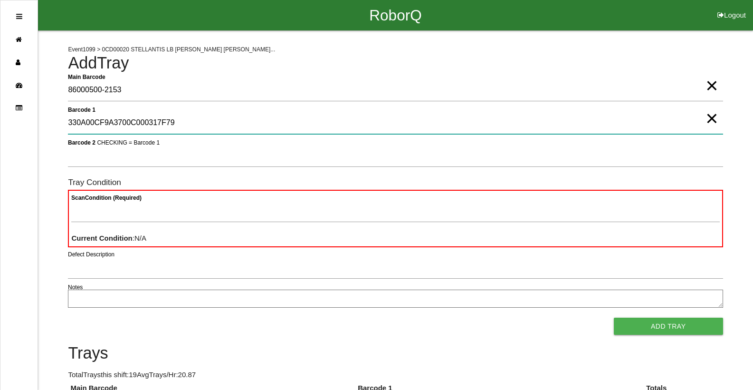
type 1 "330A00CF9A3700C000317F79"
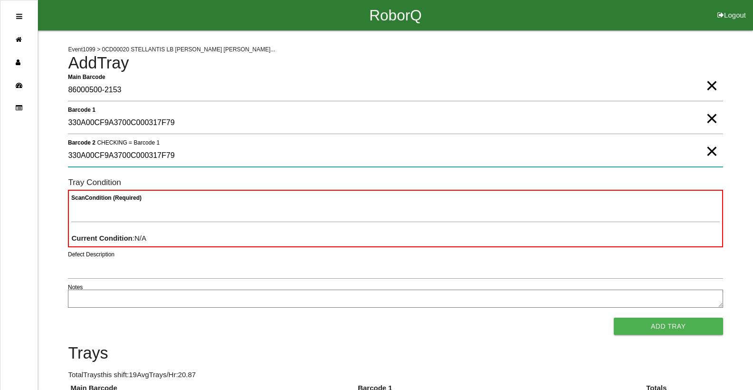
type 2 "330A00CF9A3700C000317F79"
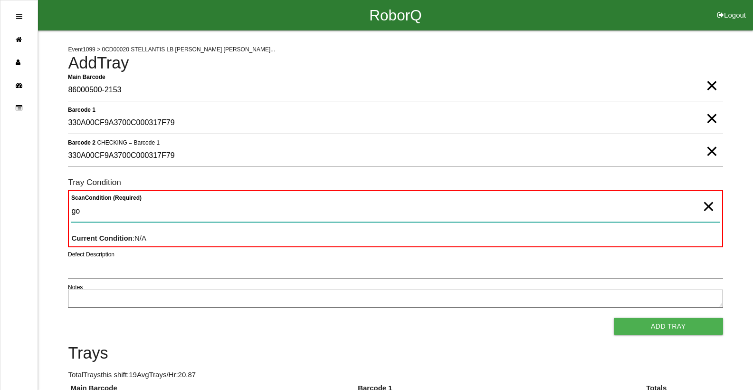
type Condition "goo"
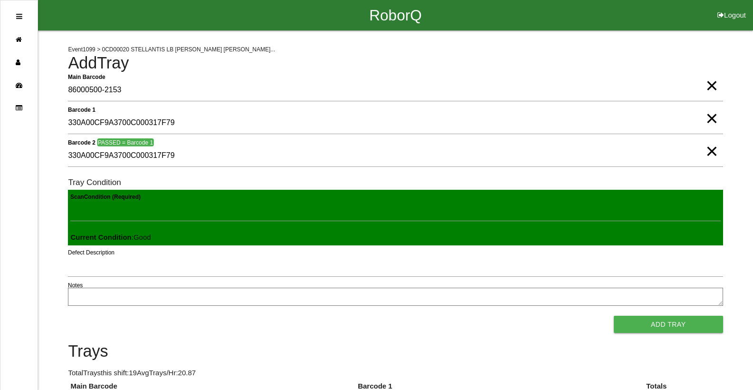
click at [614, 315] on button "Add Tray" at bounding box center [668, 323] width 109 height 17
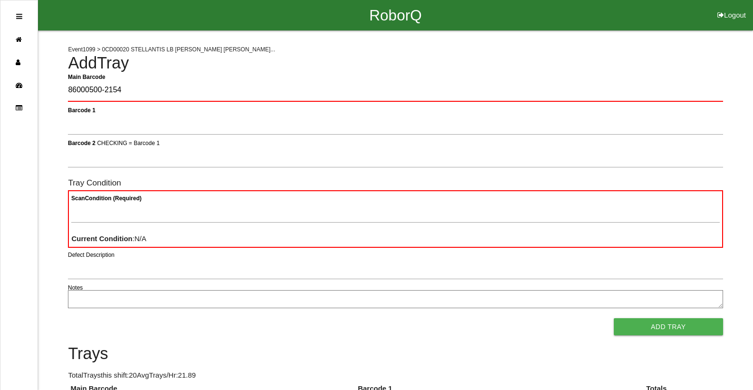
type Barcode "86000500-2154"
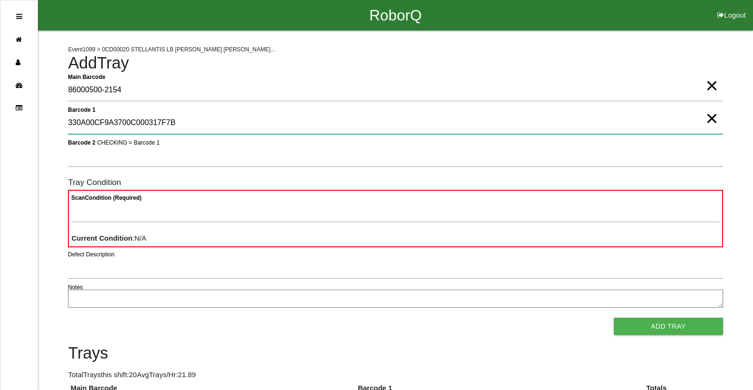
type 1 "330A00CF9A3700C000317F7B"
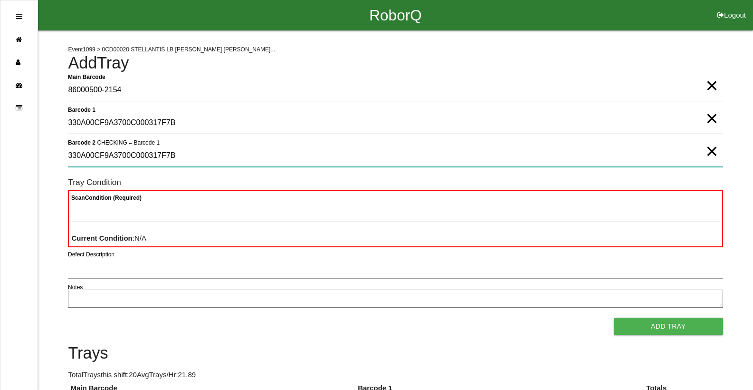
type 2 "330A00CF9A3700C000317F7B"
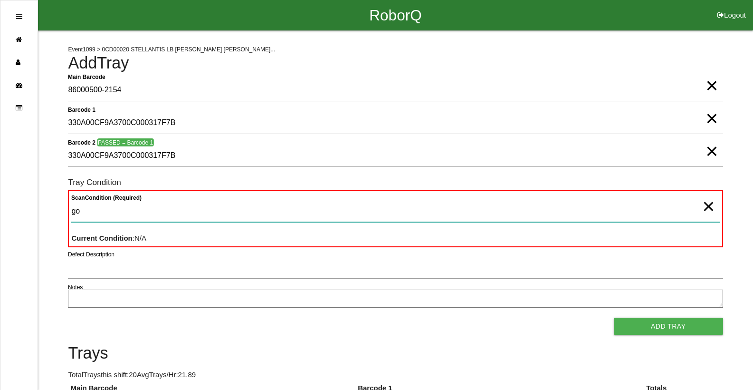
type Condition "goo"
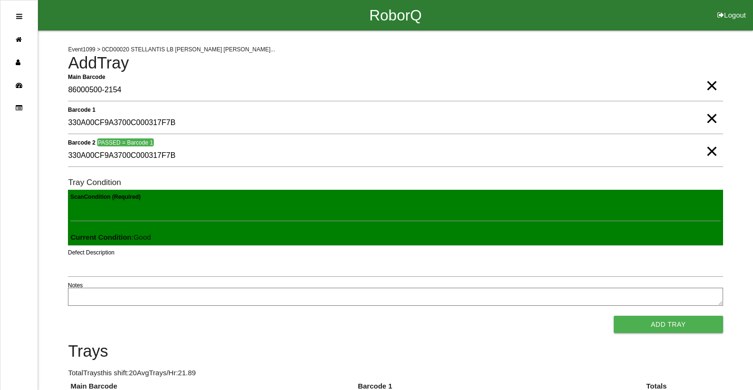
click at [614, 315] on button "Add Tray" at bounding box center [668, 323] width 109 height 17
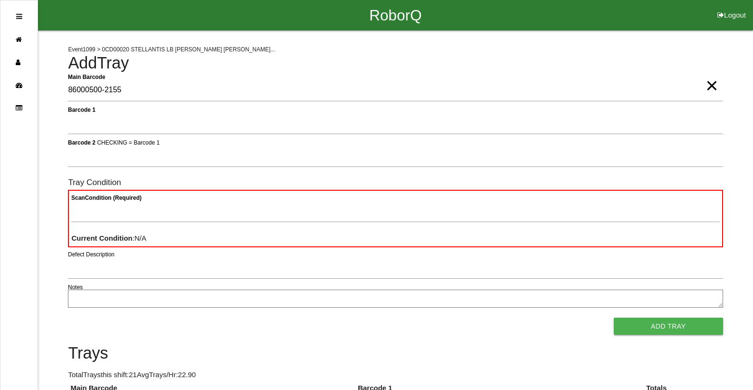
type Barcode "86000500-2155"
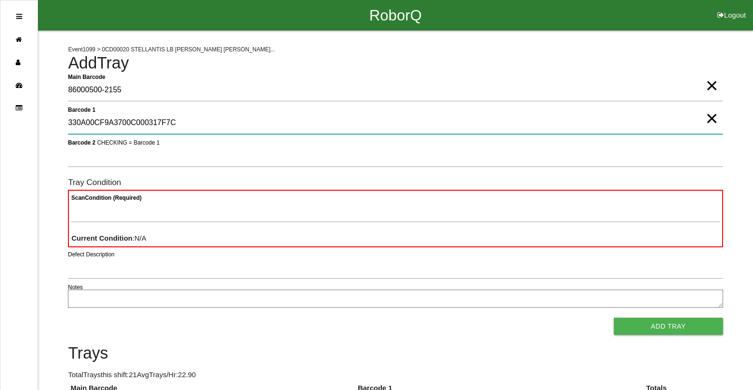
type 1 "330A00CF9A3700C000317F7C"
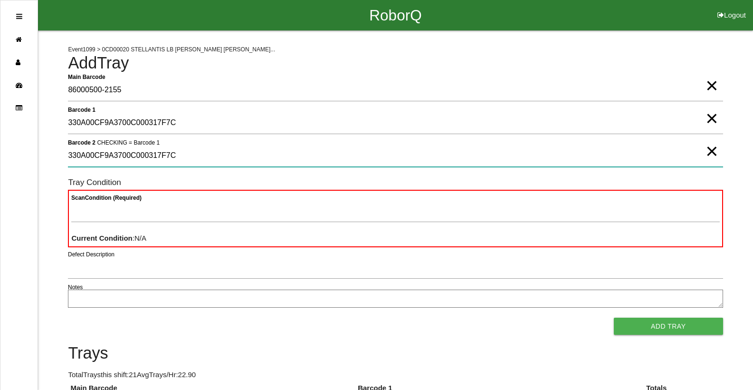
type 2 "330A00CF9A3700C000317F7C"
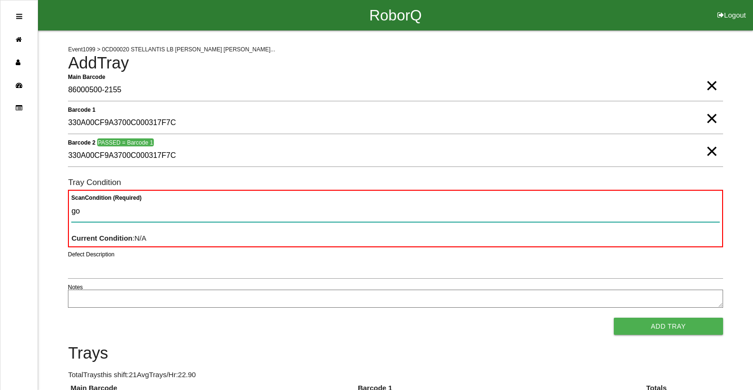
type Condition "goo"
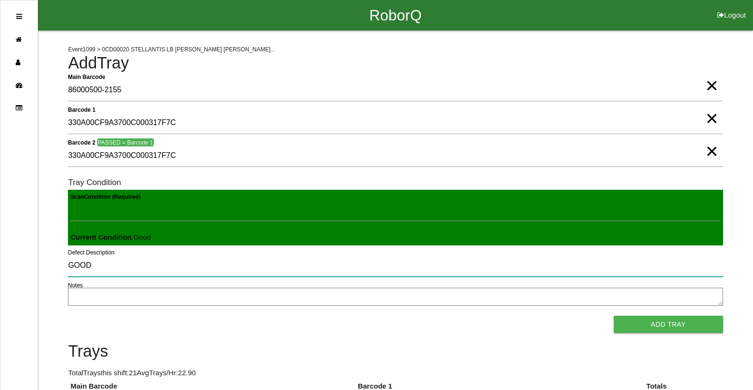
type input "GOOD"
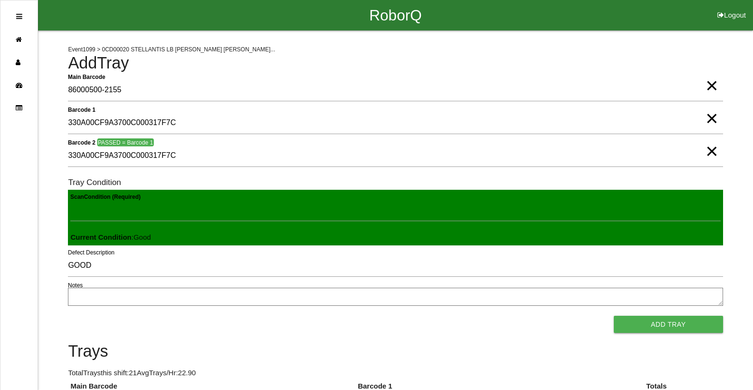
scroll to position [216, 0]
